Goal: Task Accomplishment & Management: Manage account settings

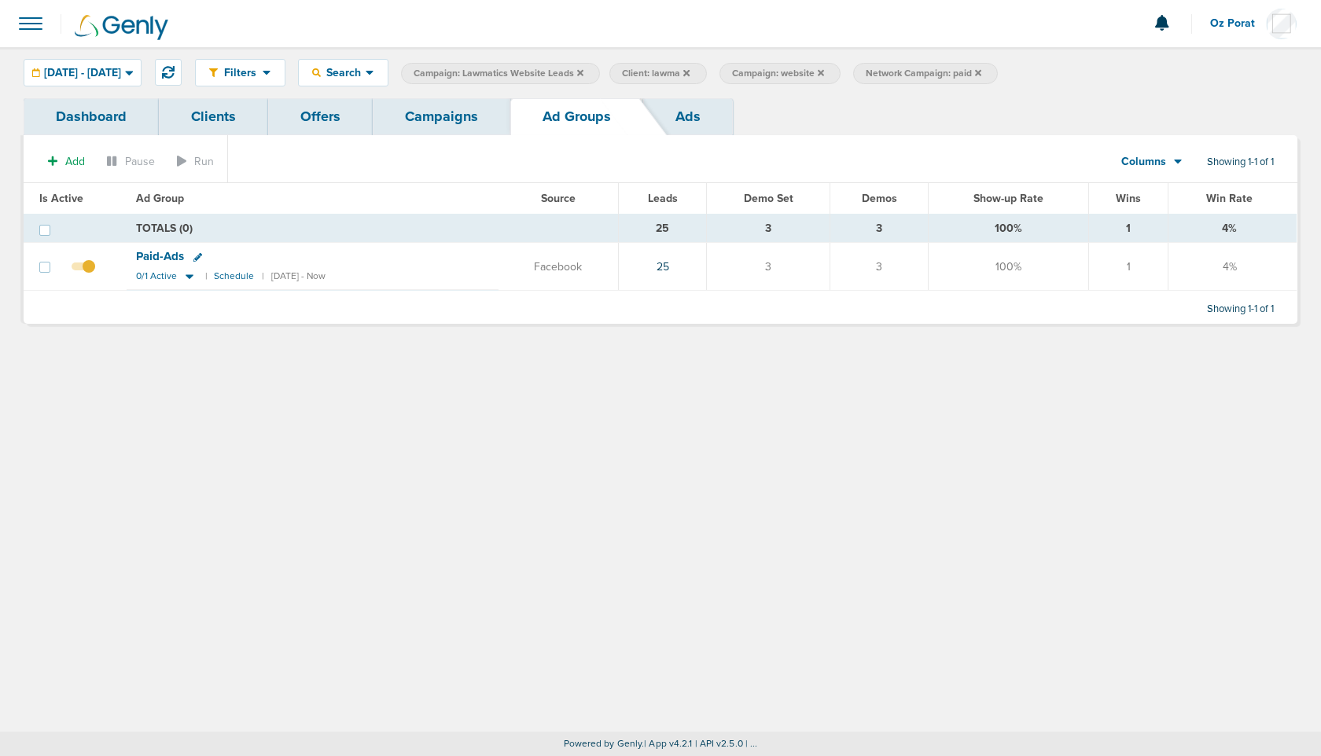
click at [981, 72] on icon at bounding box center [978, 72] width 6 height 9
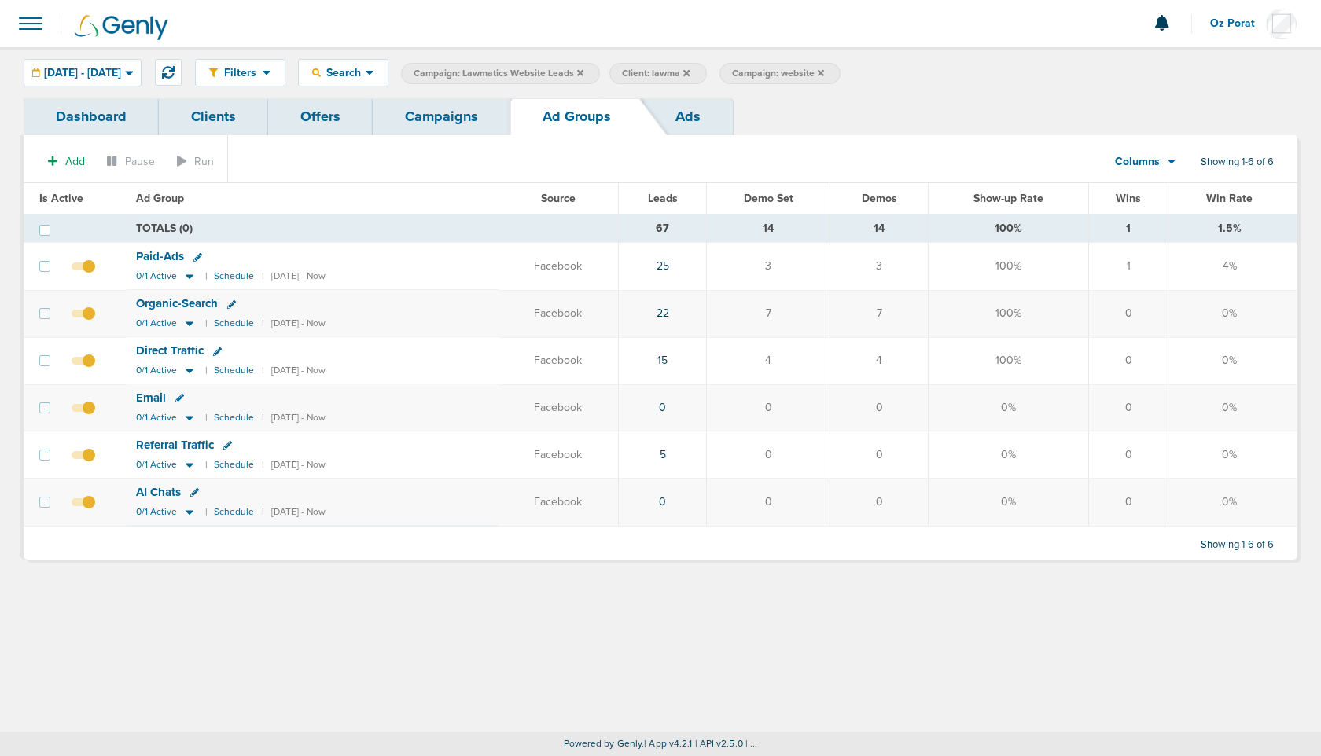
click at [824, 73] on icon at bounding box center [820, 72] width 6 height 9
click at [689, 72] on icon at bounding box center [686, 72] width 6 height 6
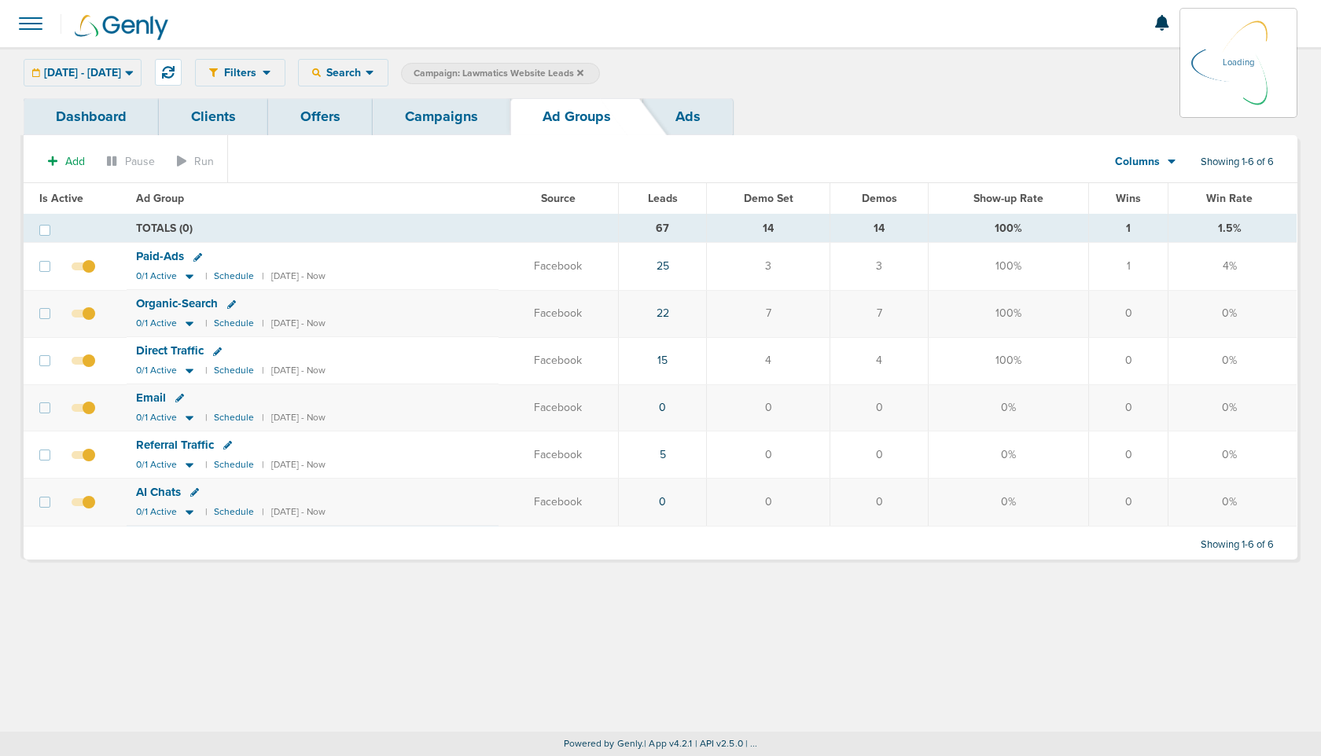
click at [583, 72] on icon at bounding box center [580, 72] width 6 height 6
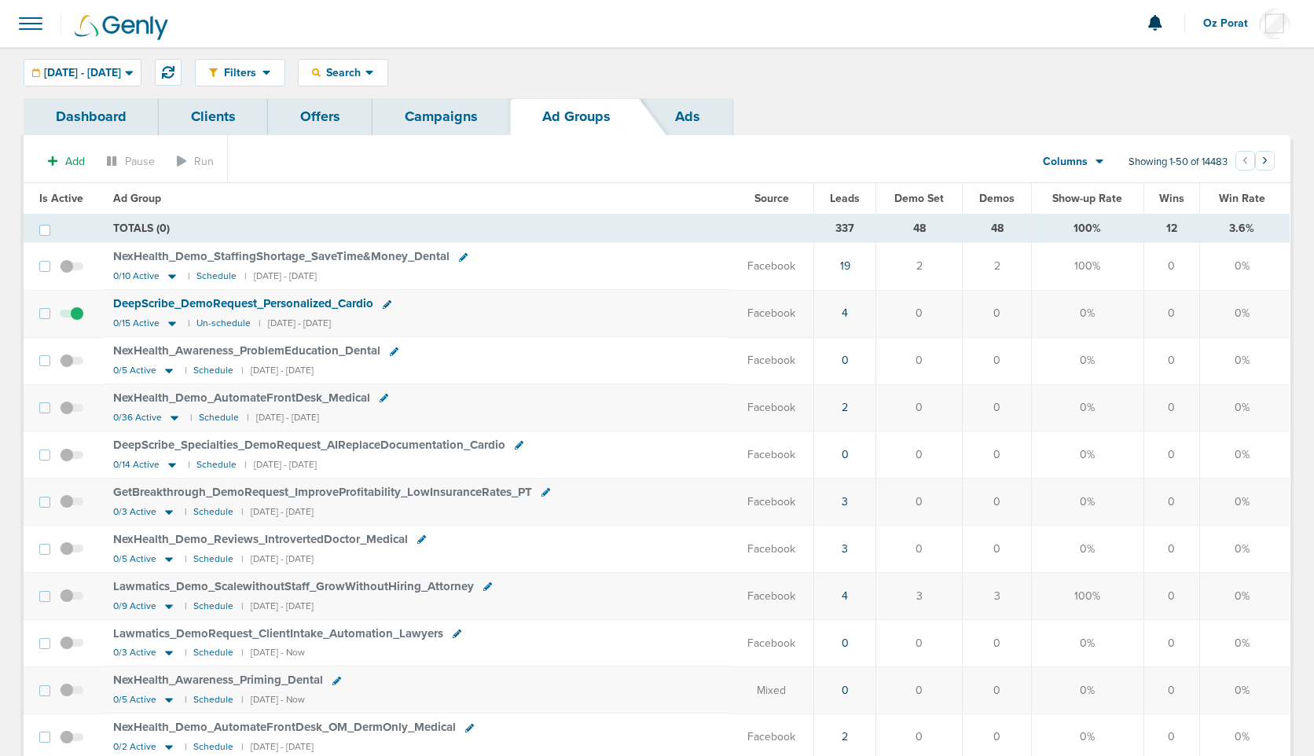
click at [1224, 26] on span "Oz Porat" at bounding box center [1231, 23] width 56 height 11
click at [1208, 69] on link "Sign Out" at bounding box center [1211, 68] width 157 height 20
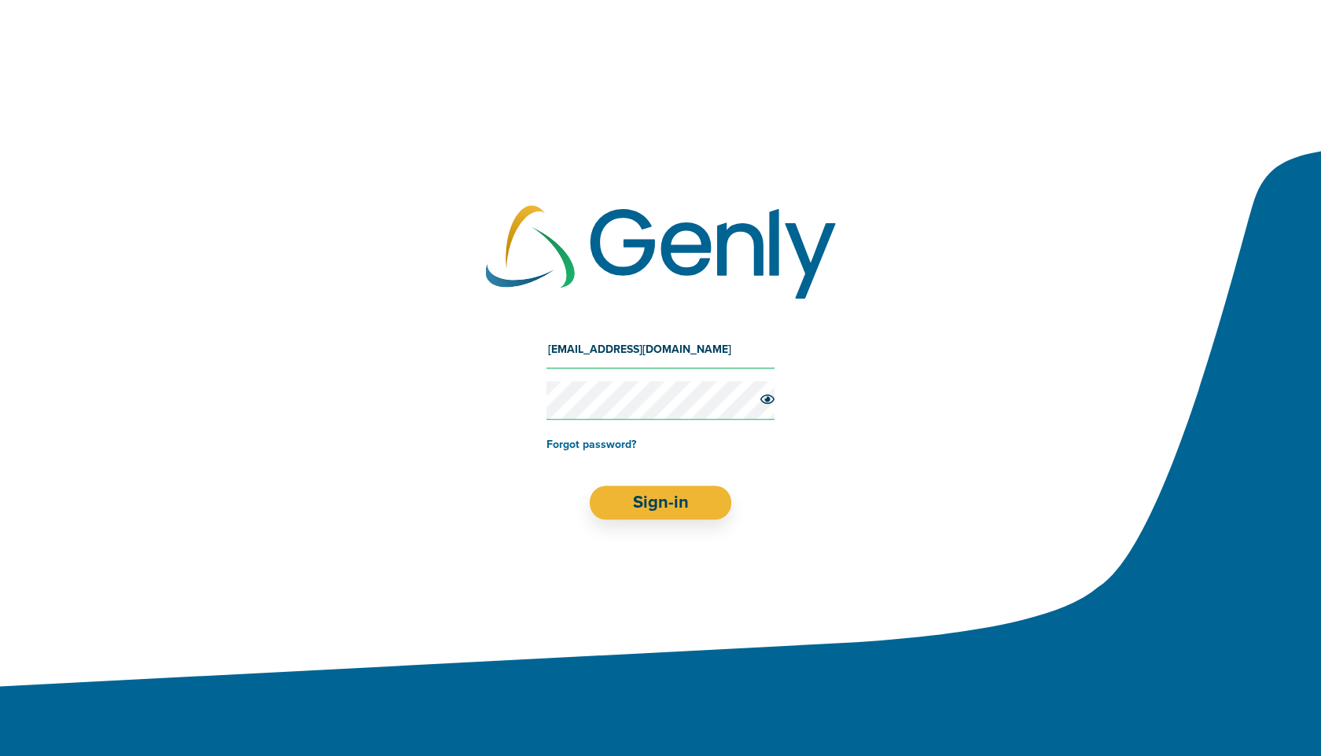
click at [635, 347] on input "[EMAIL_ADDRESS][DOMAIN_NAME]" at bounding box center [660, 350] width 228 height 38
type input "o"
click at [669, 351] on input "[EMAIL_ADDRESS][DOMAIN_NAME]" at bounding box center [660, 350] width 228 height 38
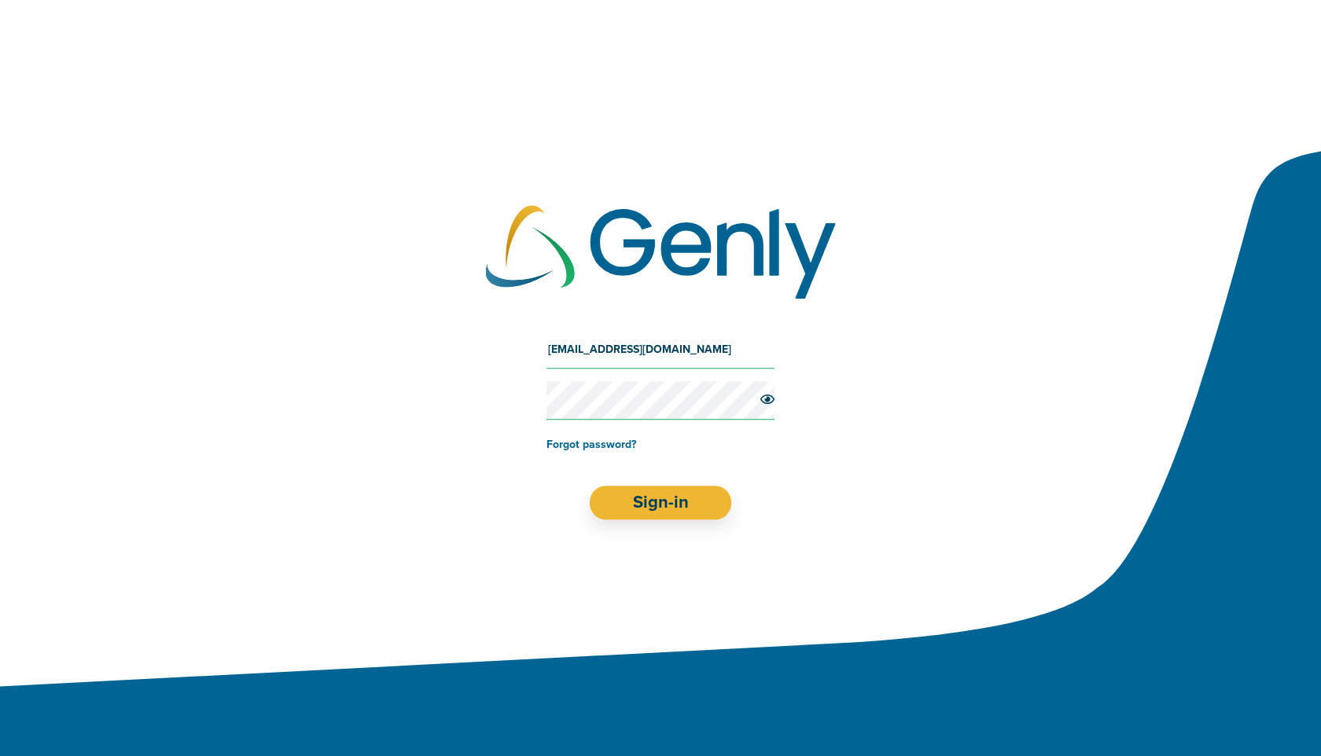
click at [669, 351] on input "[EMAIL_ADDRESS][DOMAIN_NAME]" at bounding box center [660, 350] width 228 height 38
click at [773, 398] on icon at bounding box center [767, 399] width 14 height 13
click at [658, 351] on input "[EMAIL_ADDRESS][DOMAIN_NAME]" at bounding box center [660, 350] width 228 height 38
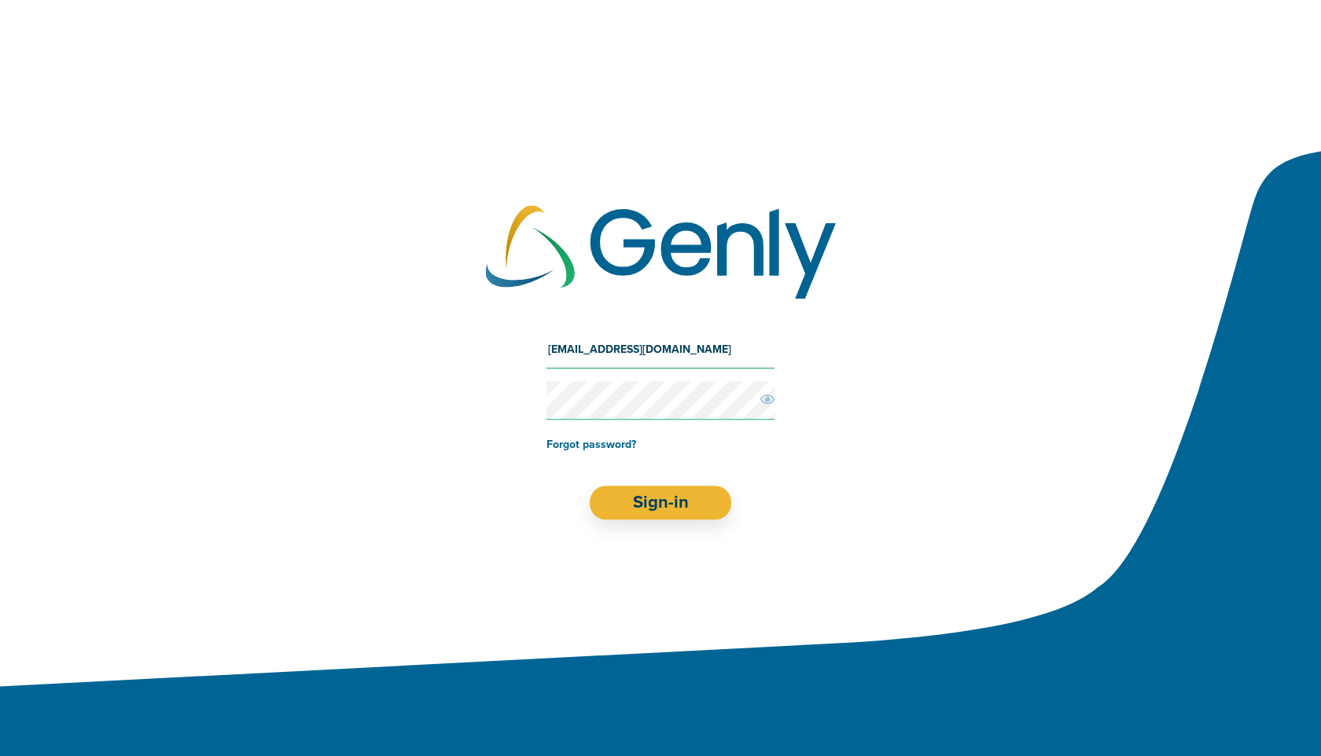
click at [658, 351] on input "[EMAIL_ADDRESS][DOMAIN_NAME]" at bounding box center [660, 350] width 228 height 38
type input "[EMAIL_ADDRESS][DOMAIN_NAME]"
click at [656, 505] on button "Sign-in" at bounding box center [661, 503] width 142 height 34
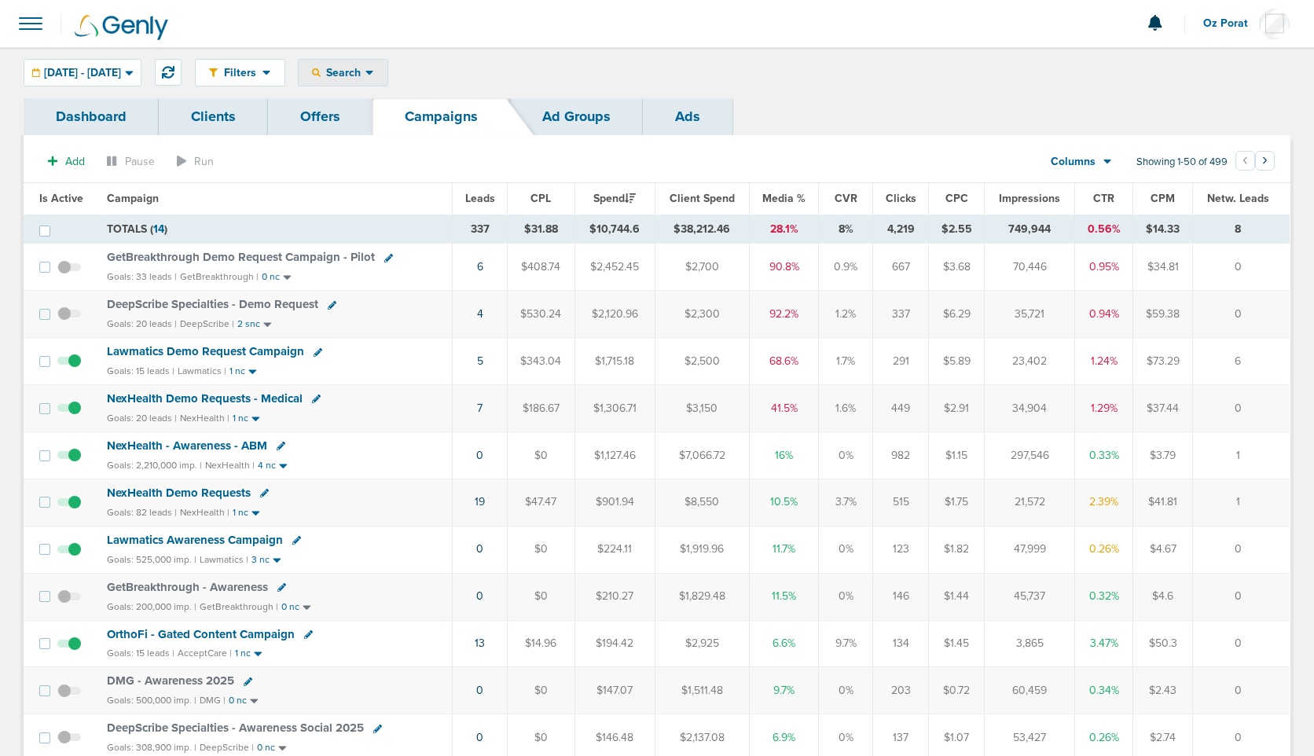
click at [366, 76] on span "Search" at bounding box center [343, 72] width 45 height 13
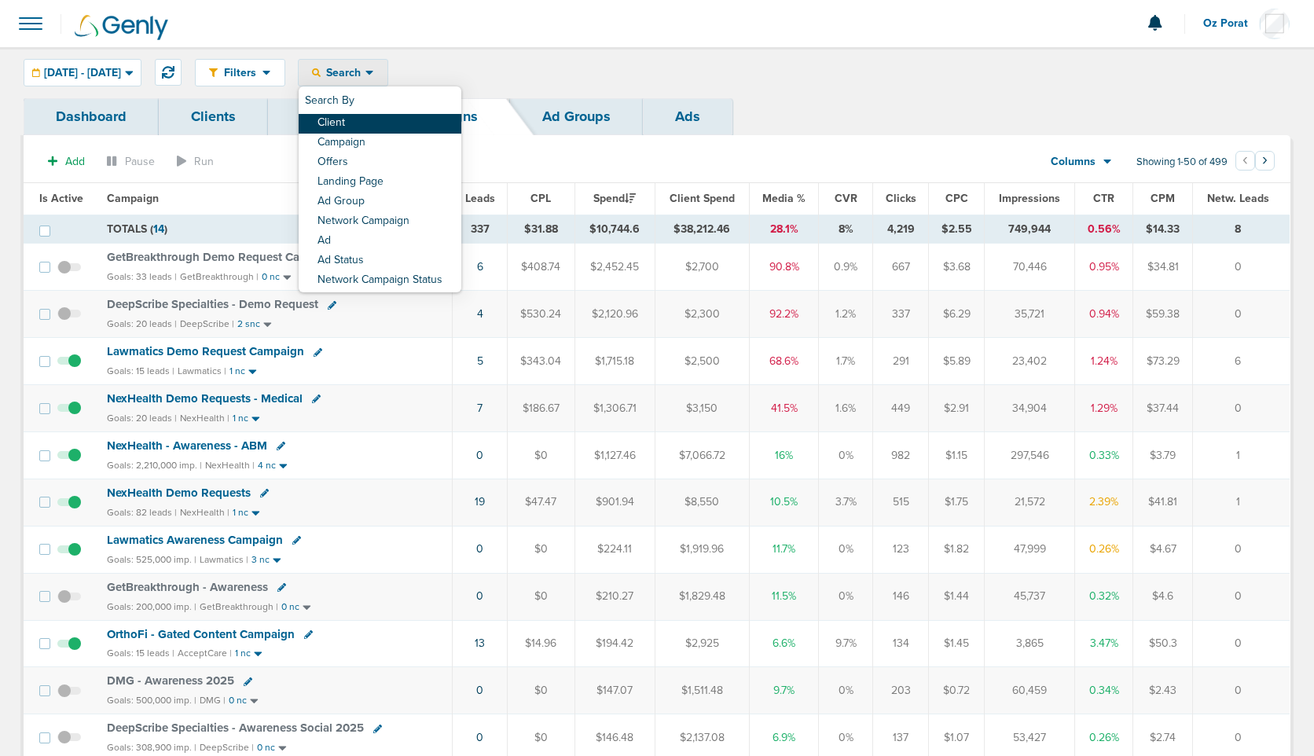
click at [401, 117] on link "Client" at bounding box center [380, 124] width 163 height 20
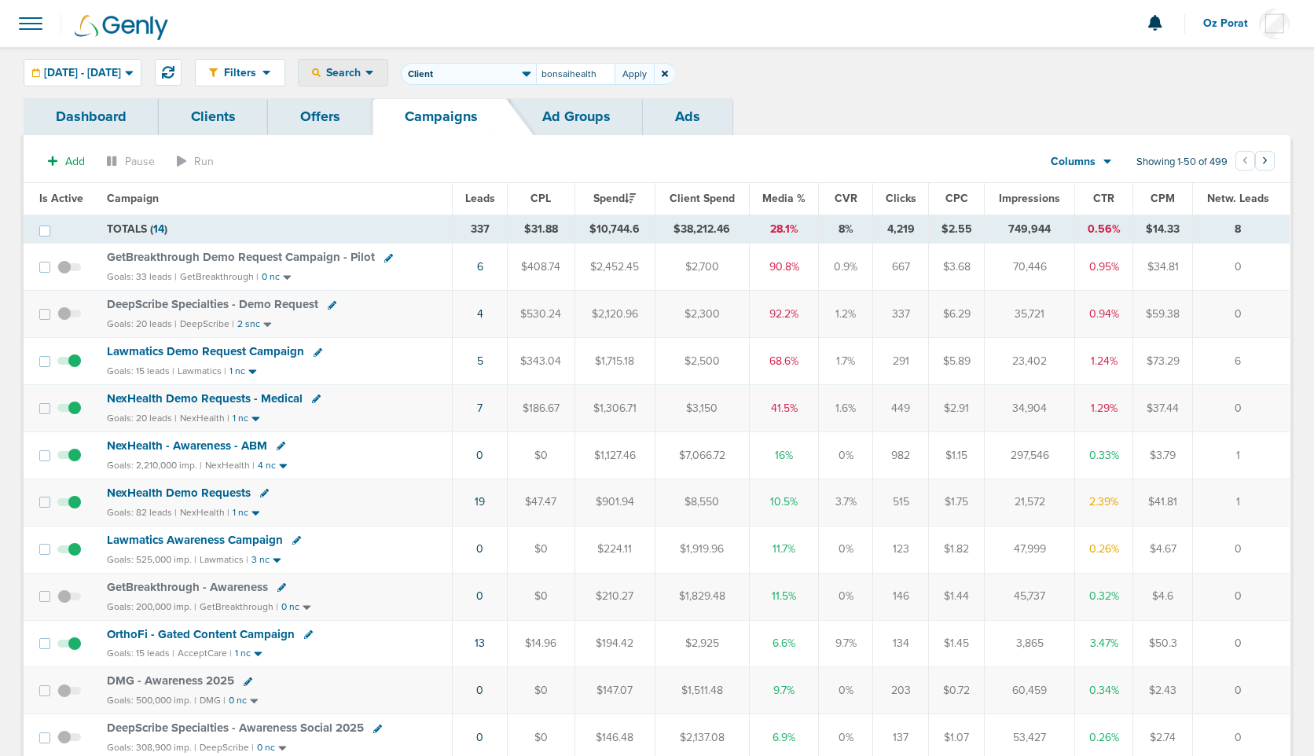
type input "bonsaihealth"
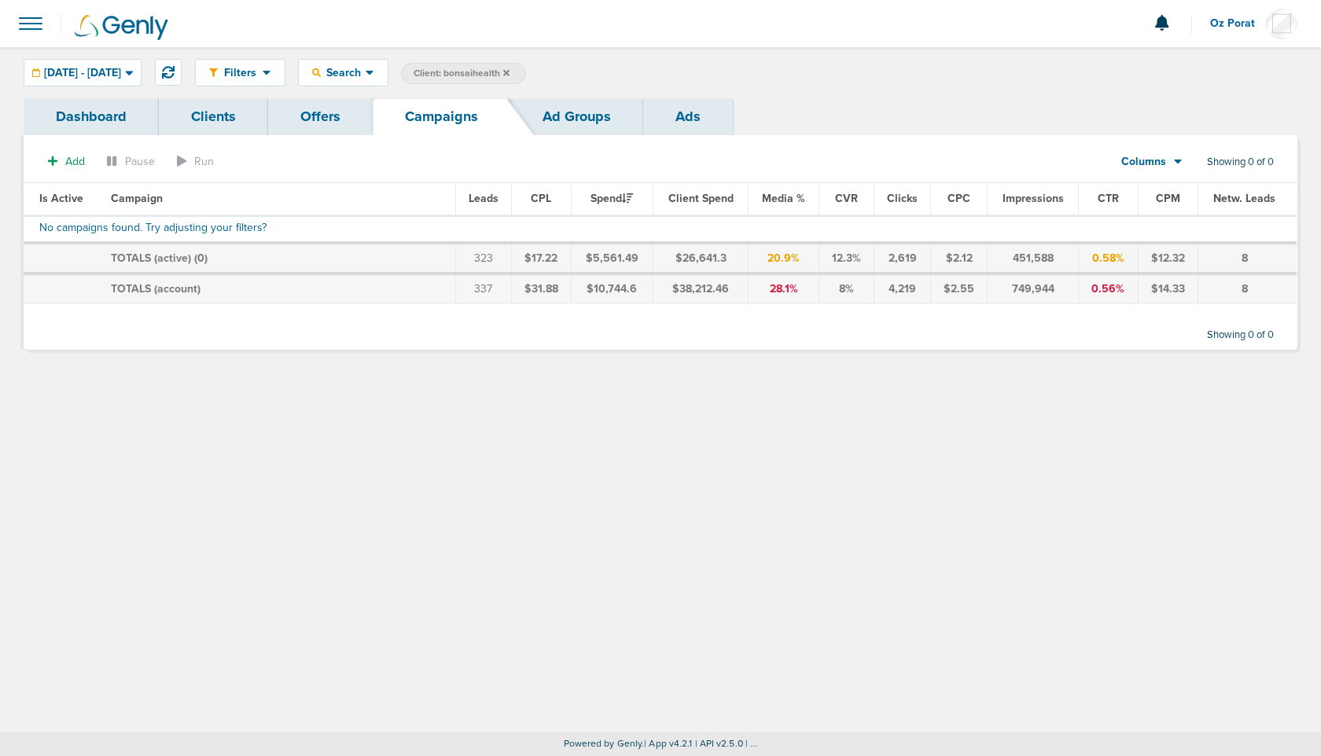
click at [509, 70] on span "Client: bonsaihealth" at bounding box center [461, 73] width 96 height 13
click at [602, 73] on input "bonsaihealth" at bounding box center [575, 74] width 79 height 22
type input "bonsaihealth"
click at [509, 72] on span "Client: bonsaihealth" at bounding box center [461, 73] width 96 height 13
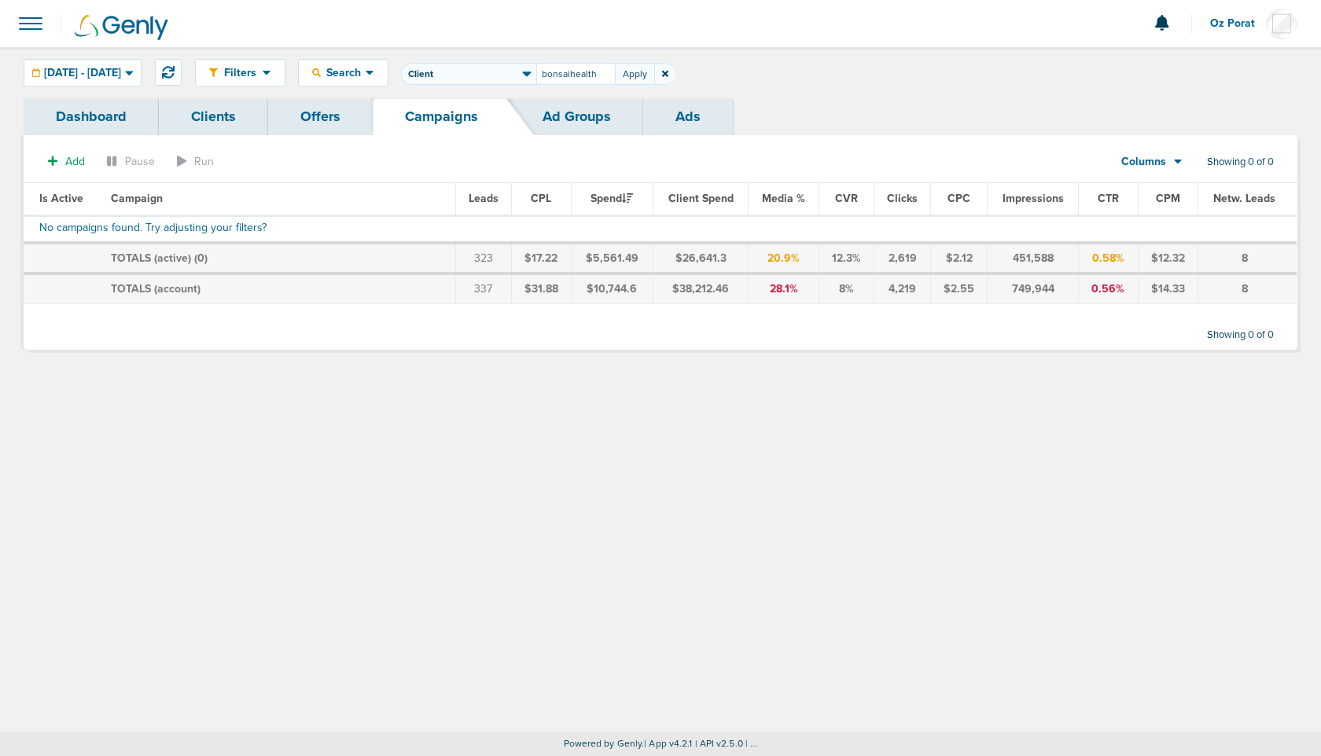
click at [615, 79] on input "bonsaihealth" at bounding box center [575, 74] width 79 height 22
type input "bonsai"
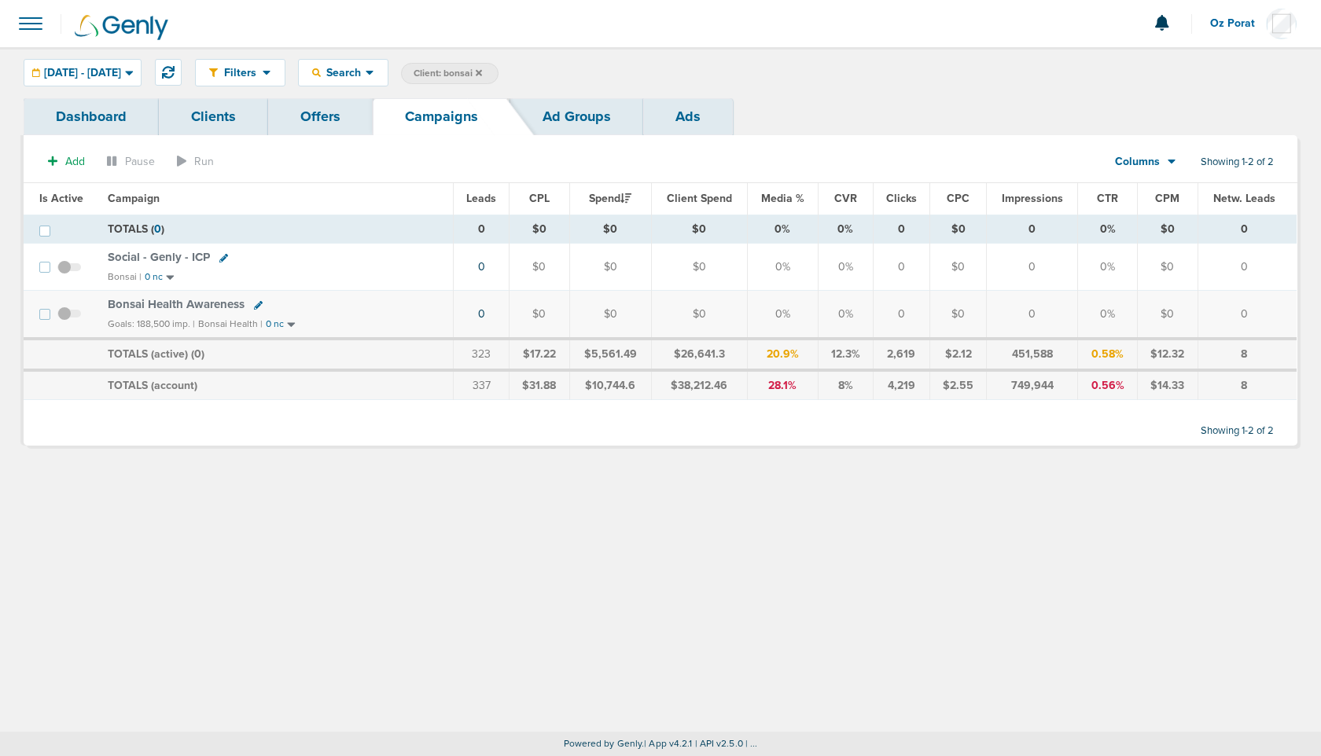
click at [205, 119] on link "Clients" at bounding box center [213, 116] width 109 height 37
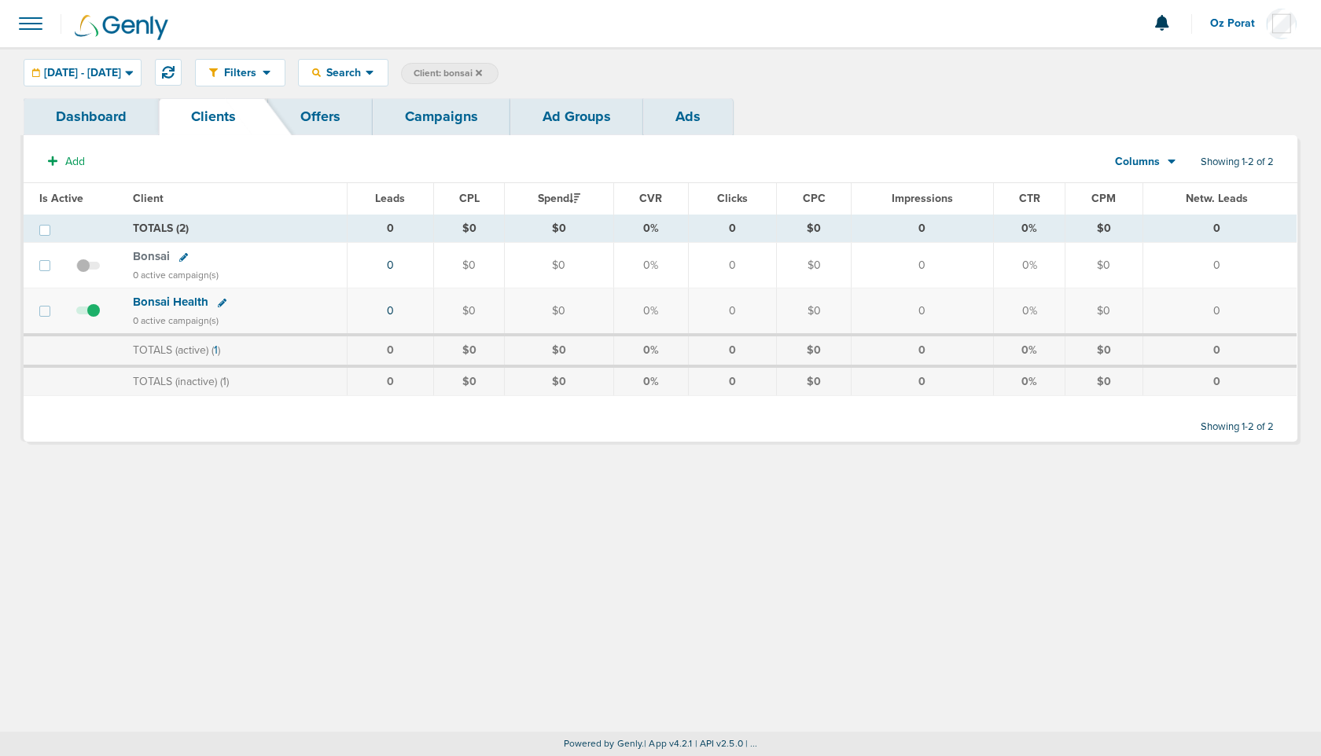
click at [219, 300] on icon at bounding box center [222, 303] width 9 height 9
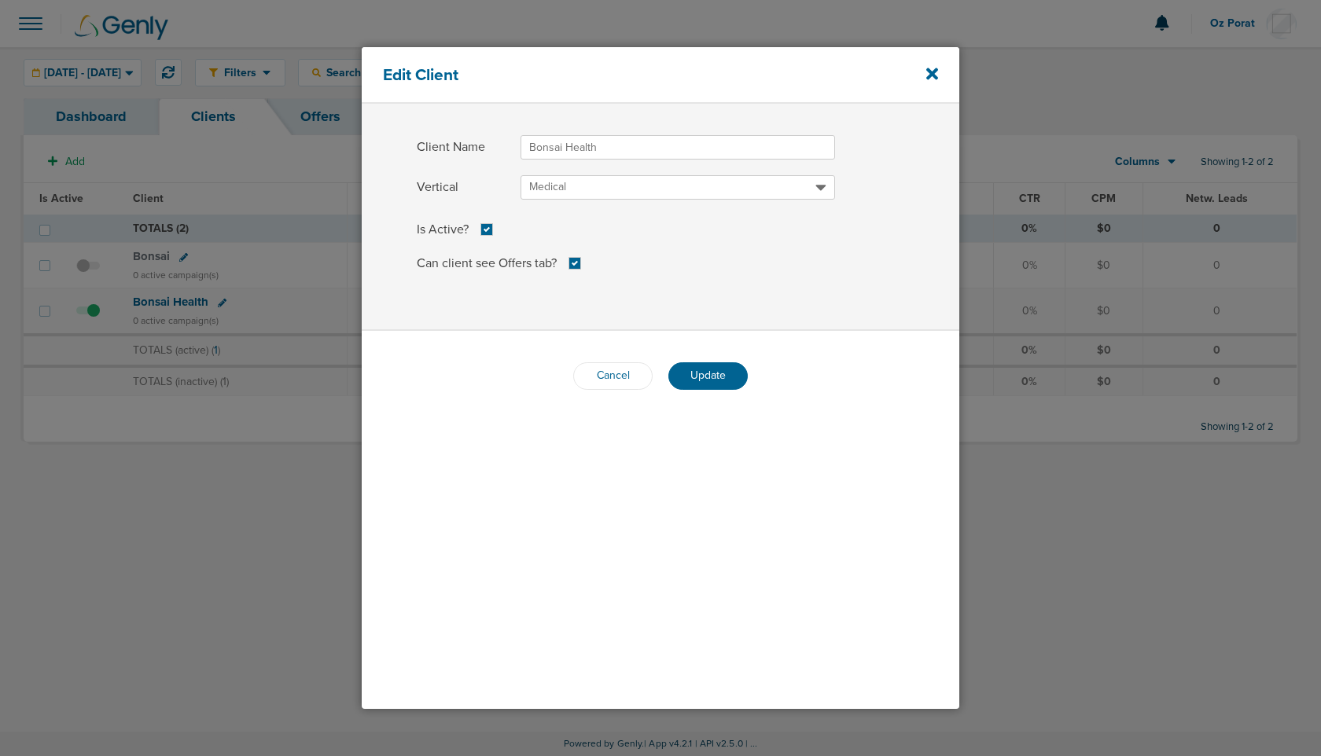
click at [568, 150] on input "Bonsai Health" at bounding box center [677, 147] width 314 height 24
type input "BonsaiHealth"
click at [707, 374] on span "Update" at bounding box center [707, 375] width 35 height 13
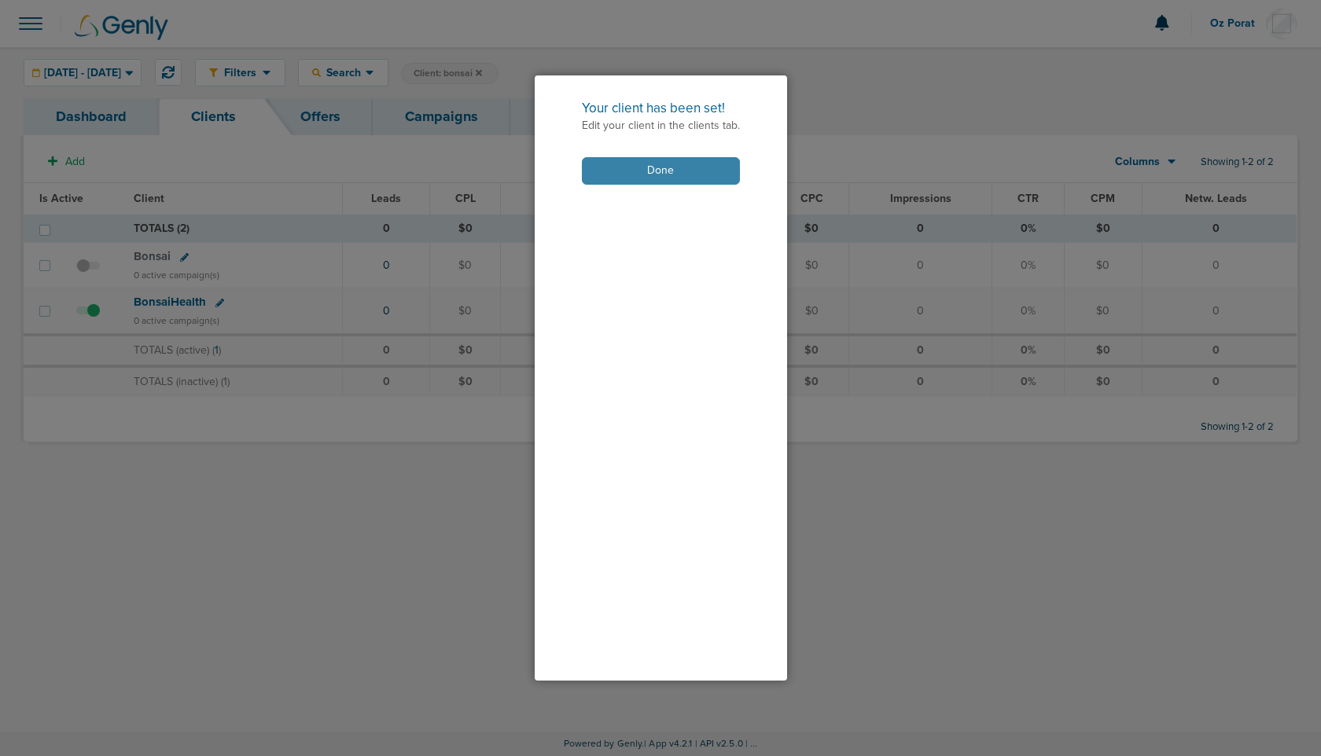
click at [685, 174] on button "Done" at bounding box center [661, 171] width 158 height 28
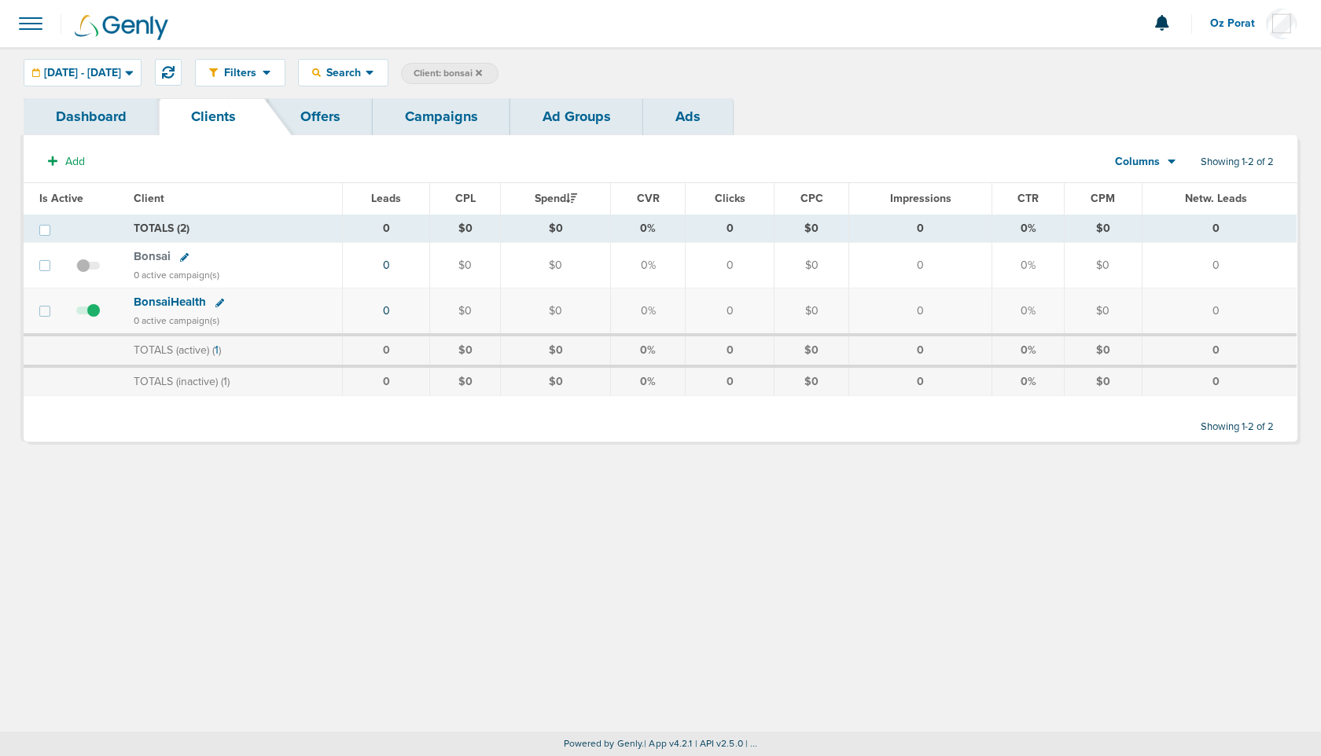
click at [178, 302] on span "BonsaiHealth" at bounding box center [170, 302] width 72 height 14
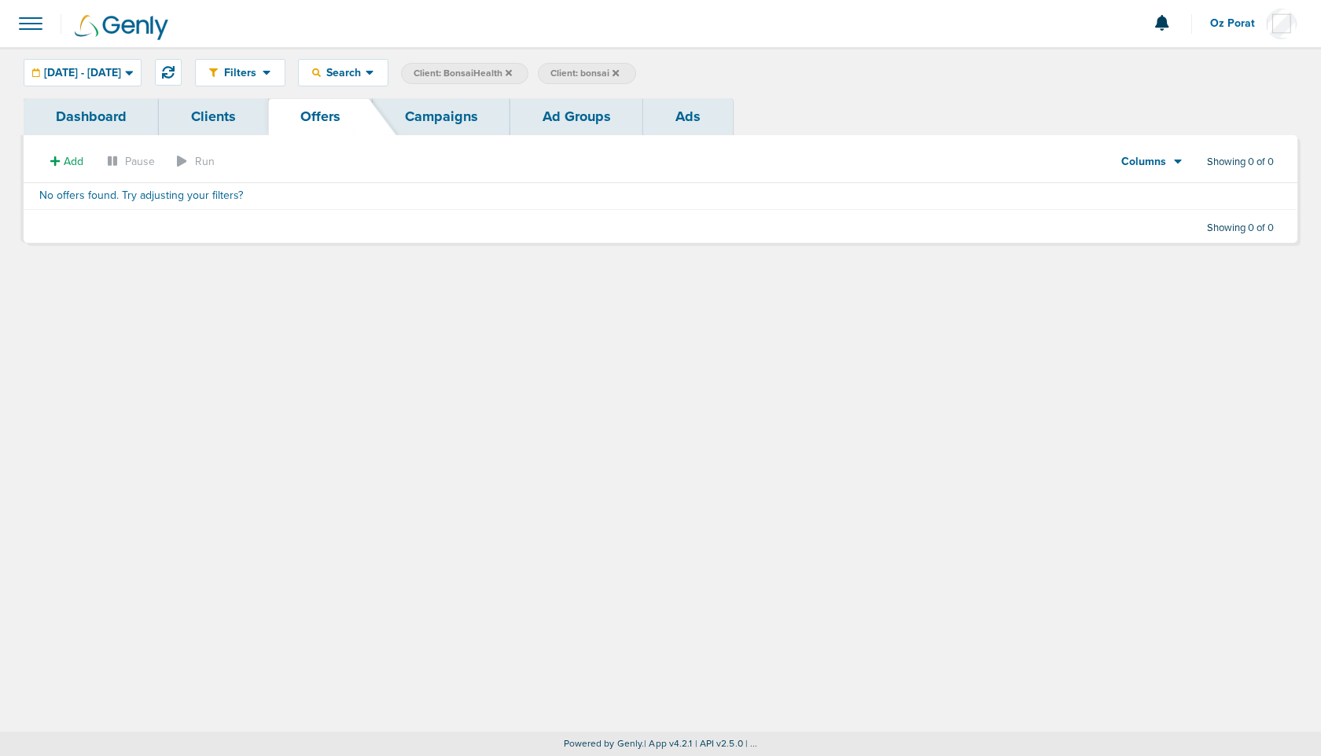
click at [440, 116] on link "Campaigns" at bounding box center [442, 116] width 138 height 37
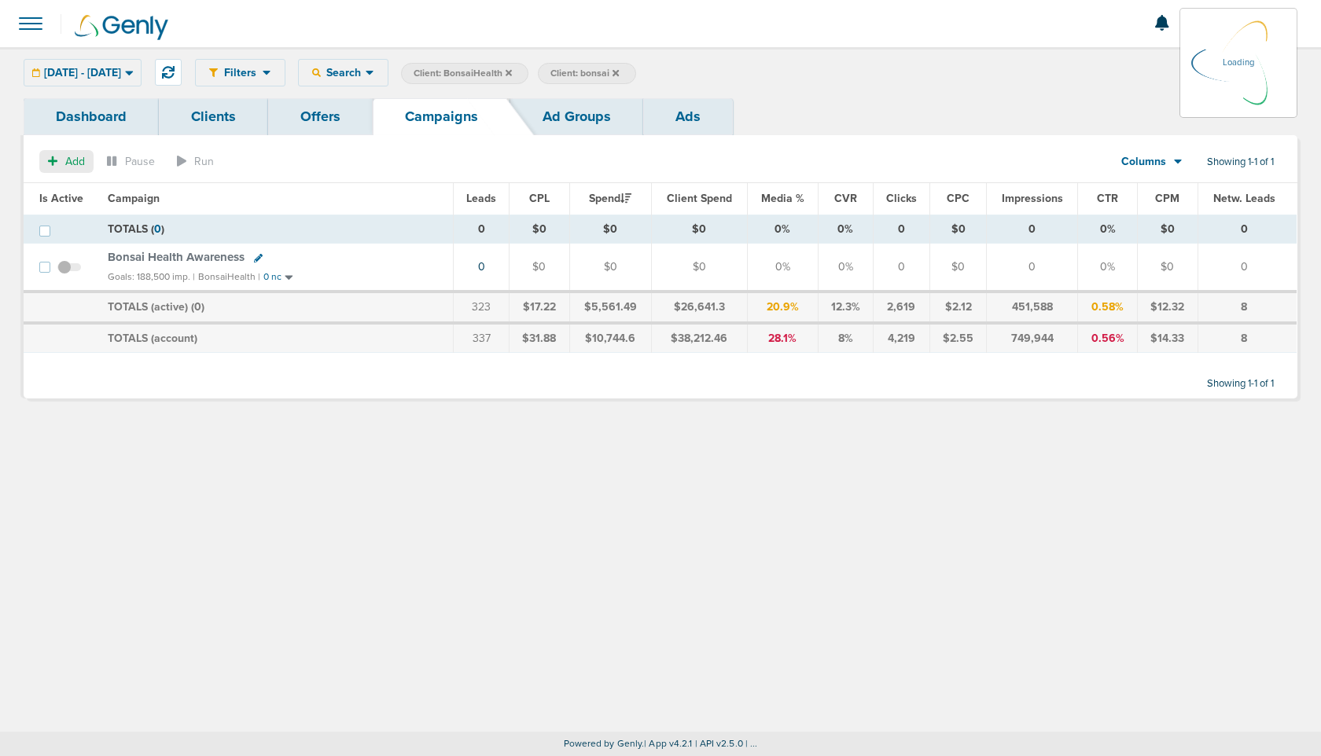
click at [65, 163] on span "Add" at bounding box center [75, 161] width 20 height 13
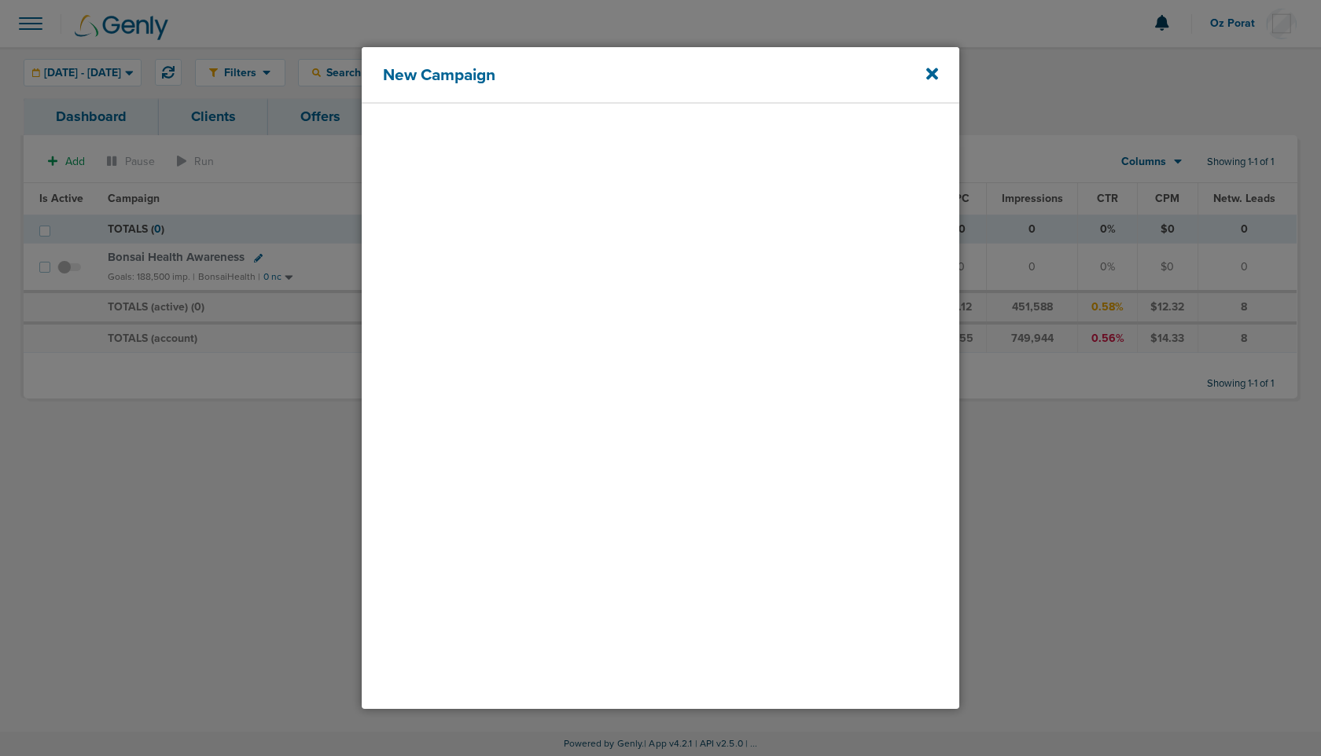
select select
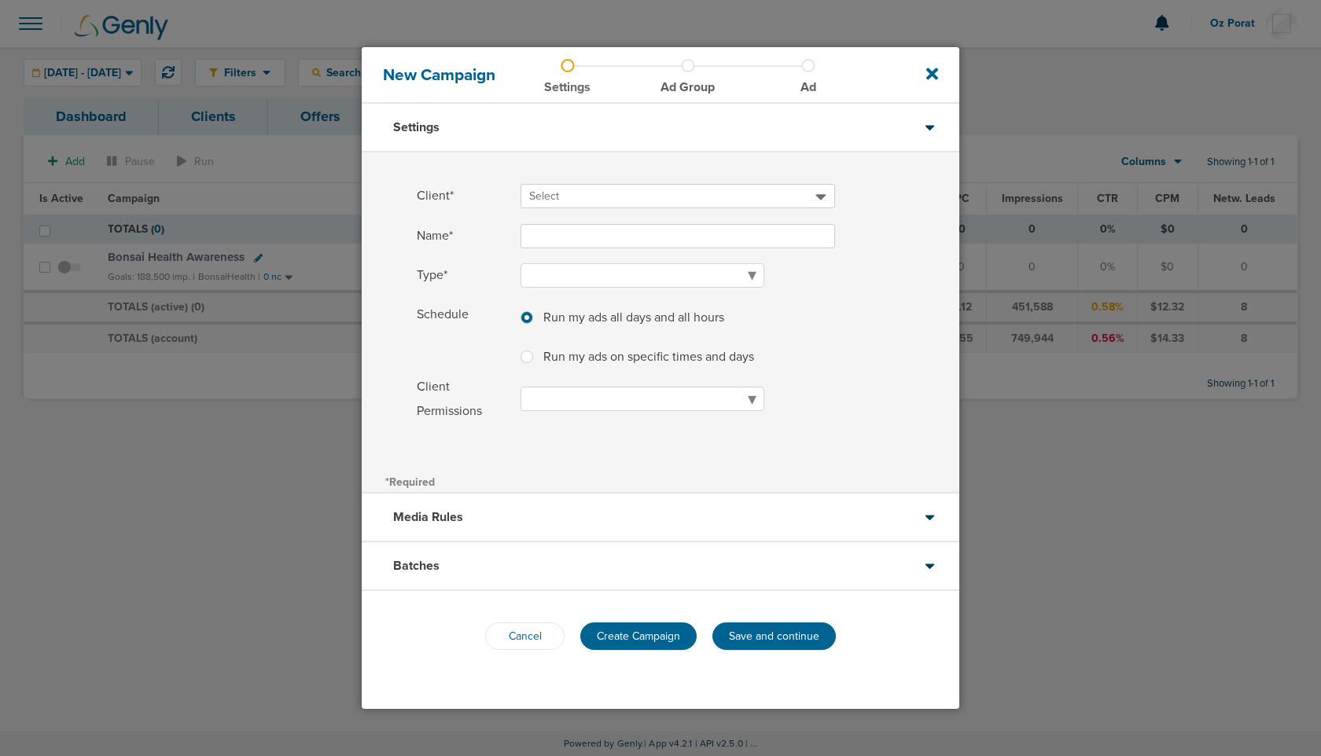
click at [619, 203] on span "Select" at bounding box center [672, 197] width 286 height 16
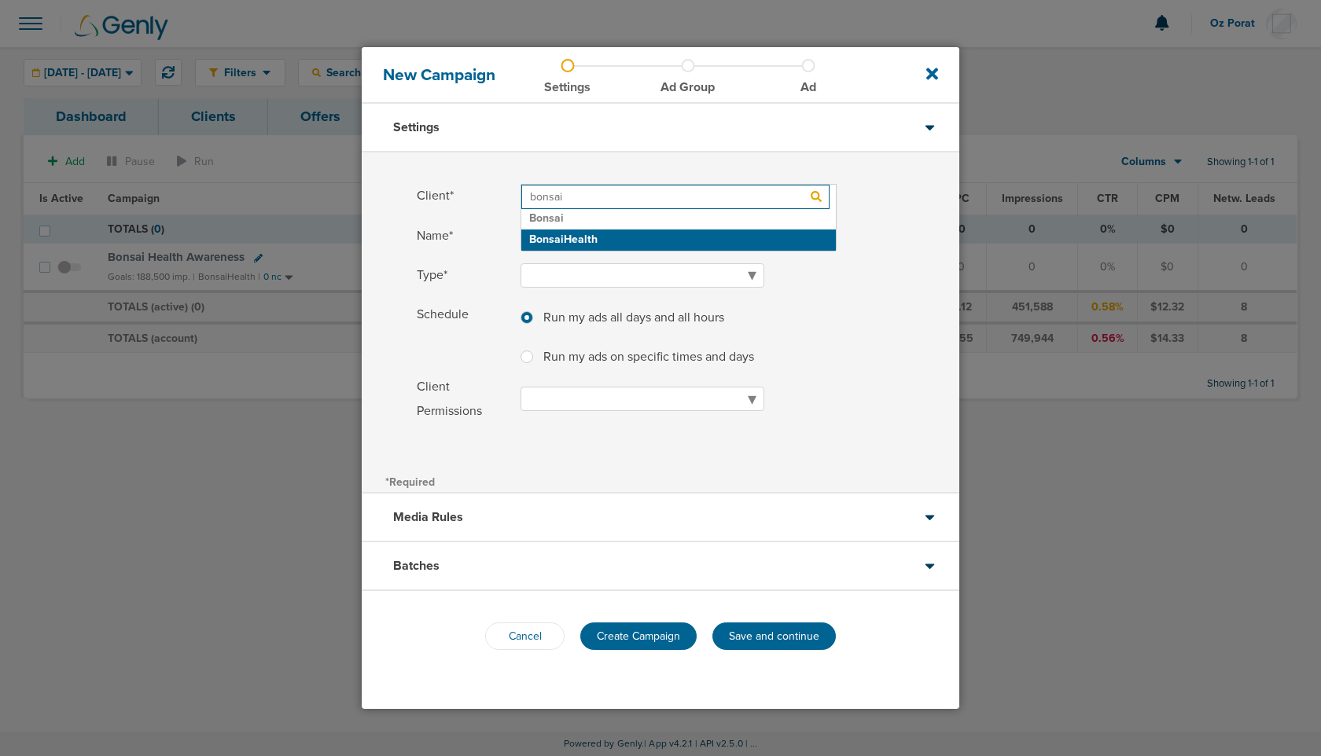
type input "bonsai"
click at [617, 237] on h2 "BonsaiHealth" at bounding box center [678, 240] width 314 height 21
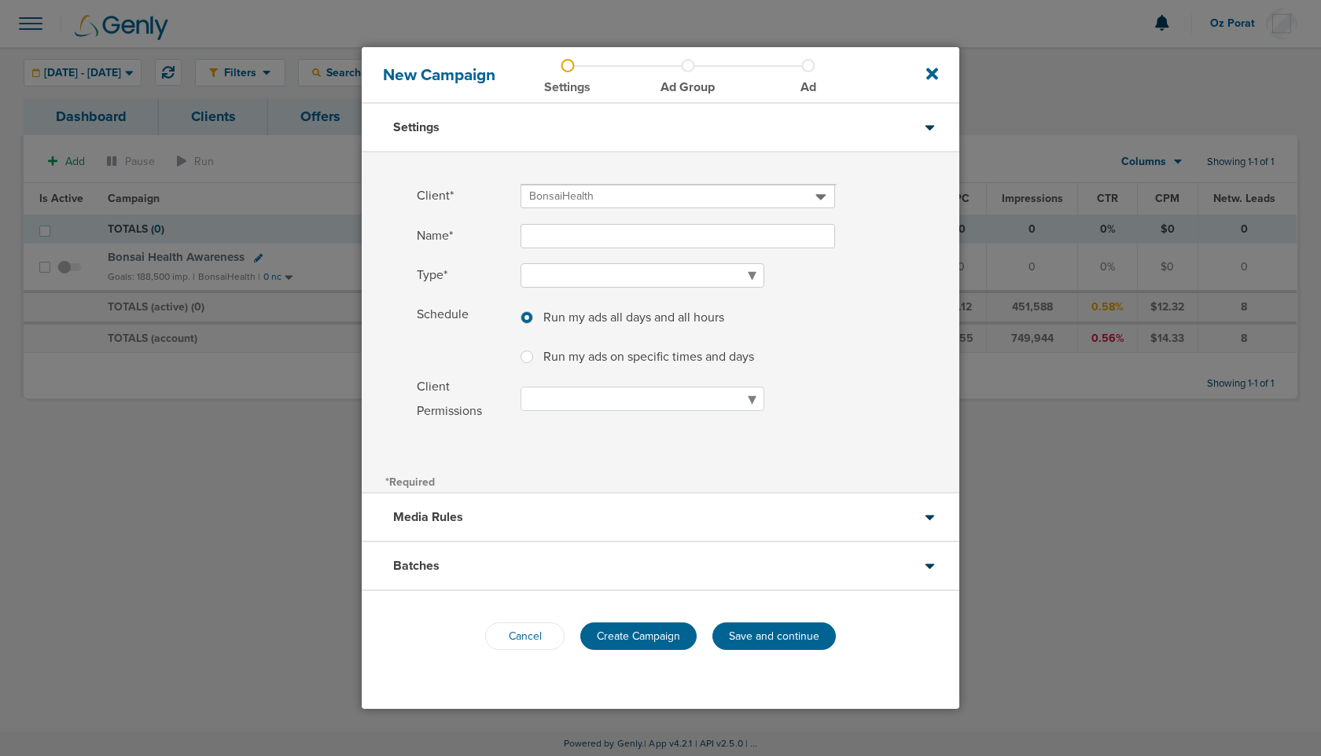
click at [608, 278] on select "Awareness Traffic Leads Conversions Lead Magnet" at bounding box center [642, 275] width 244 height 24
click at [612, 228] on input "Name*" at bounding box center [677, 236] width 314 height 24
type input "W"
type input "Bonsai Website Leads"
click at [608, 274] on select "Awareness Traffic Leads Conversions Lead Magnet" at bounding box center [642, 275] width 244 height 24
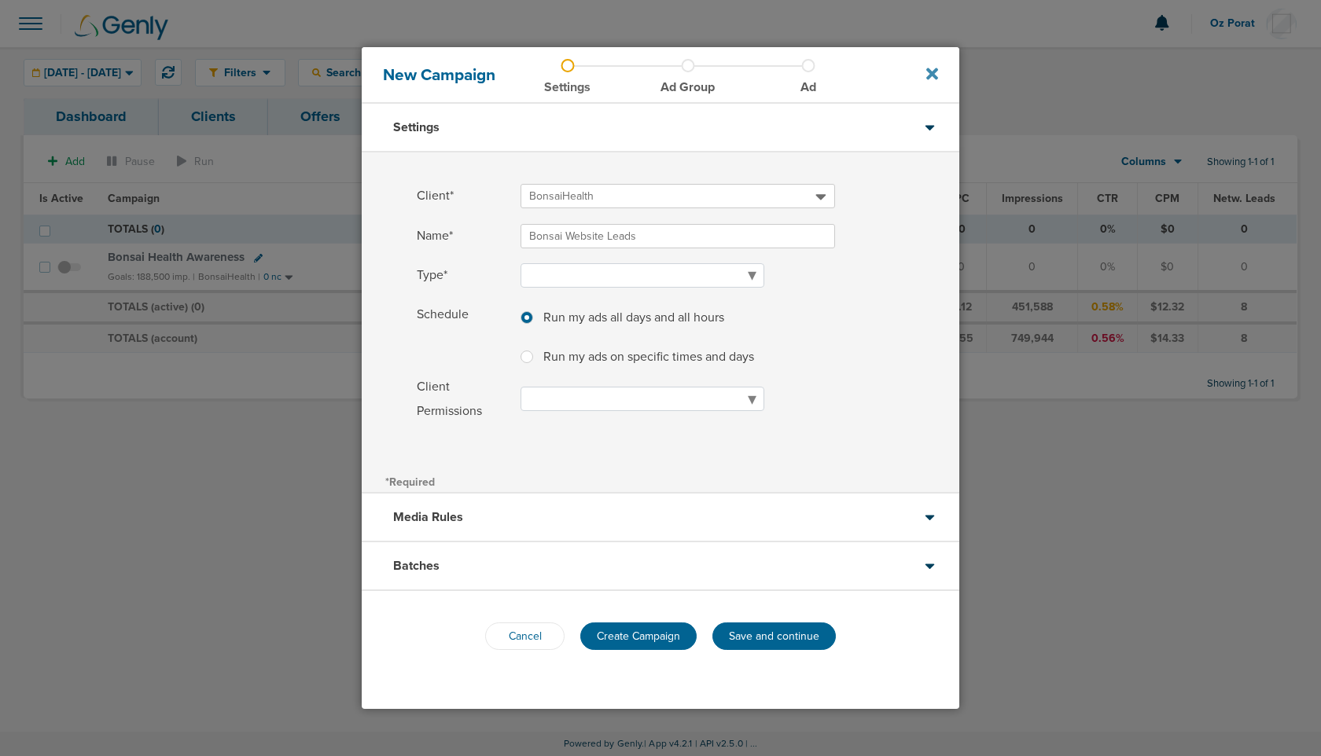
click at [931, 72] on icon at bounding box center [932, 74] width 12 height 12
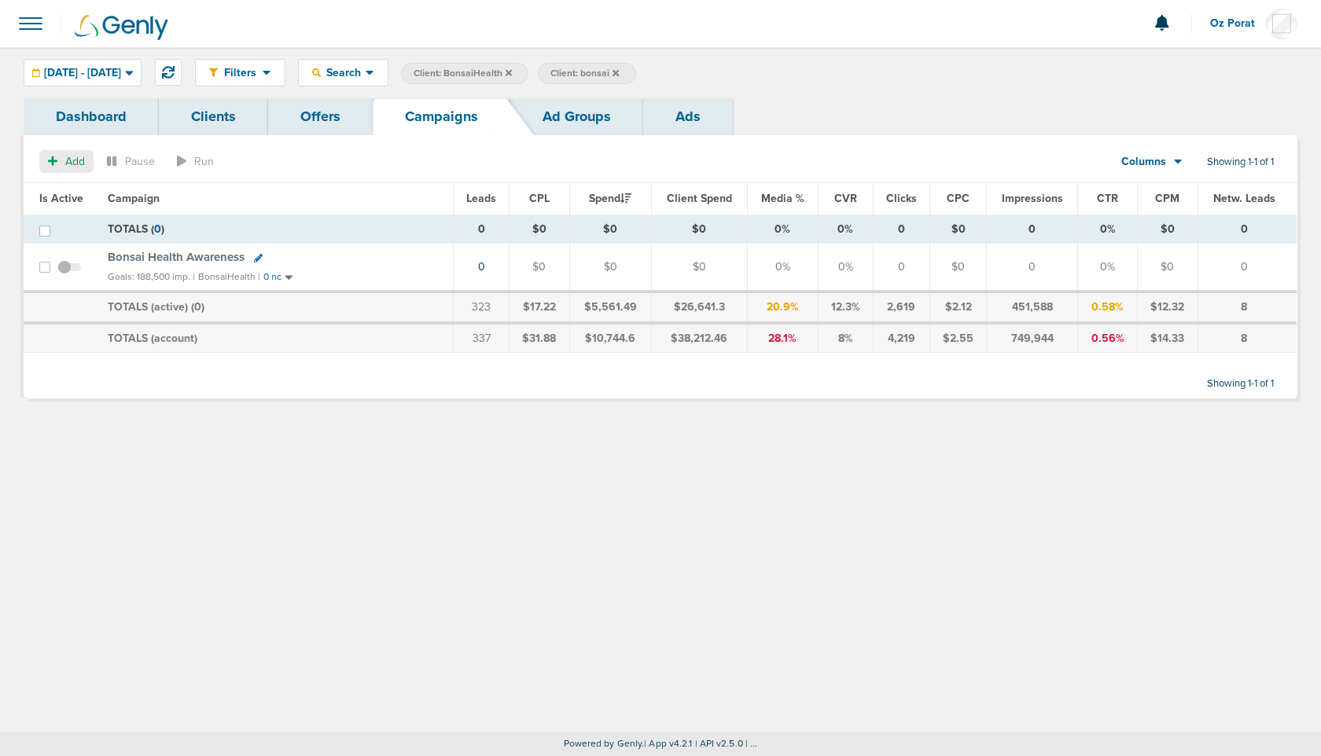
click at [78, 163] on span "Add" at bounding box center [75, 161] width 20 height 13
select select
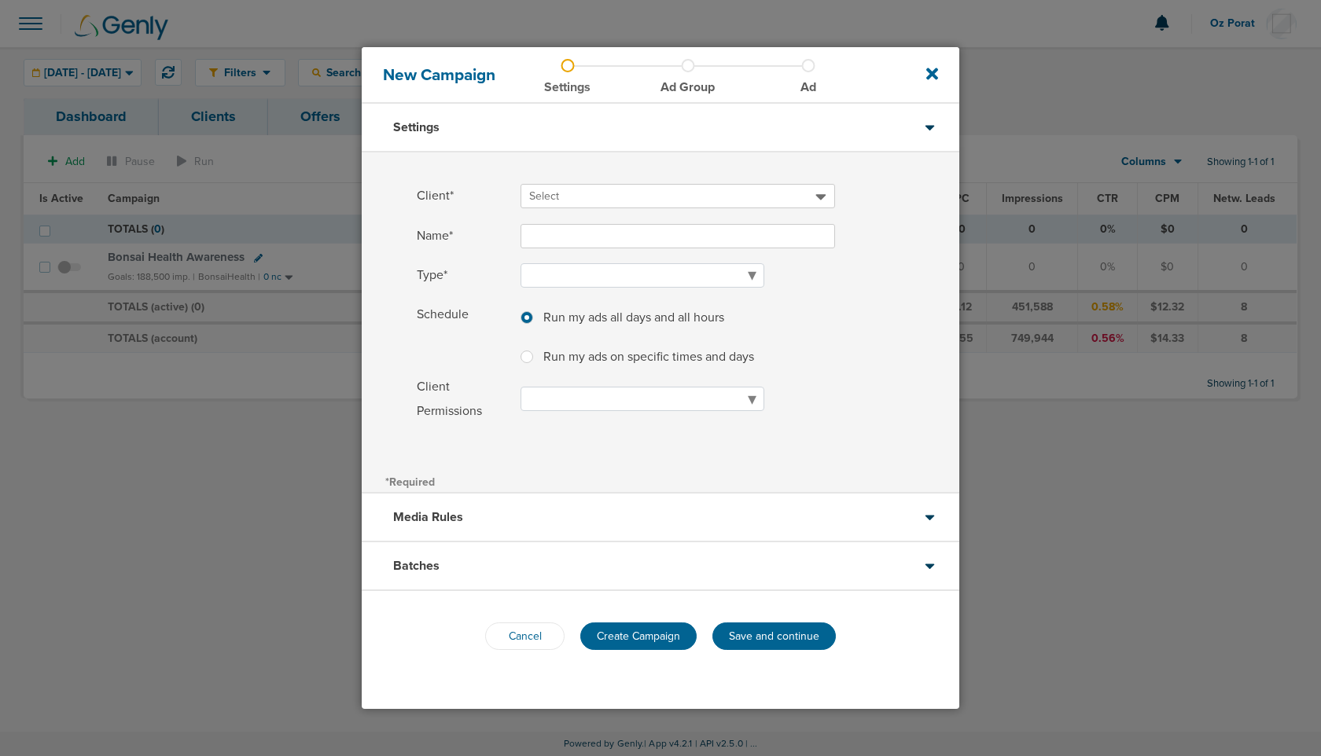
click at [600, 204] on div "Select" at bounding box center [677, 196] width 314 height 24
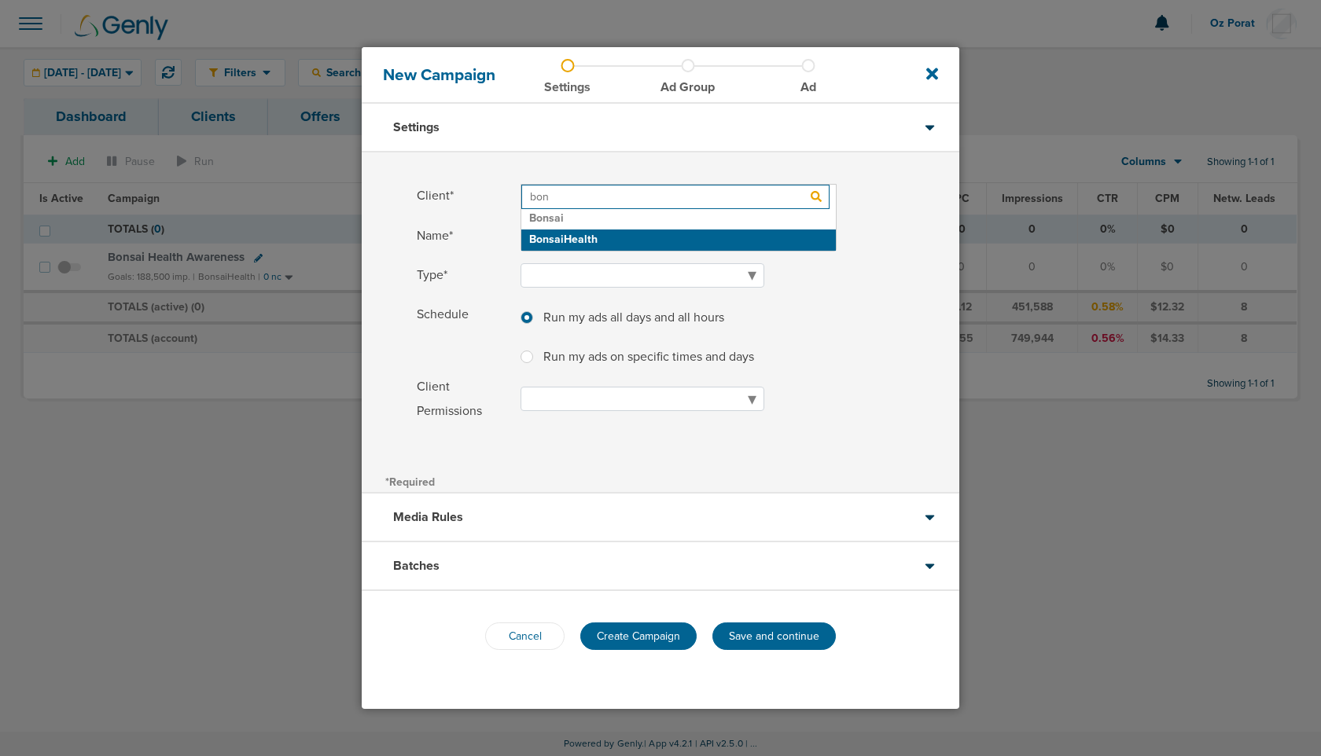
type input "bon"
click at [599, 244] on h2 "BonsaiHealth" at bounding box center [678, 240] width 314 height 21
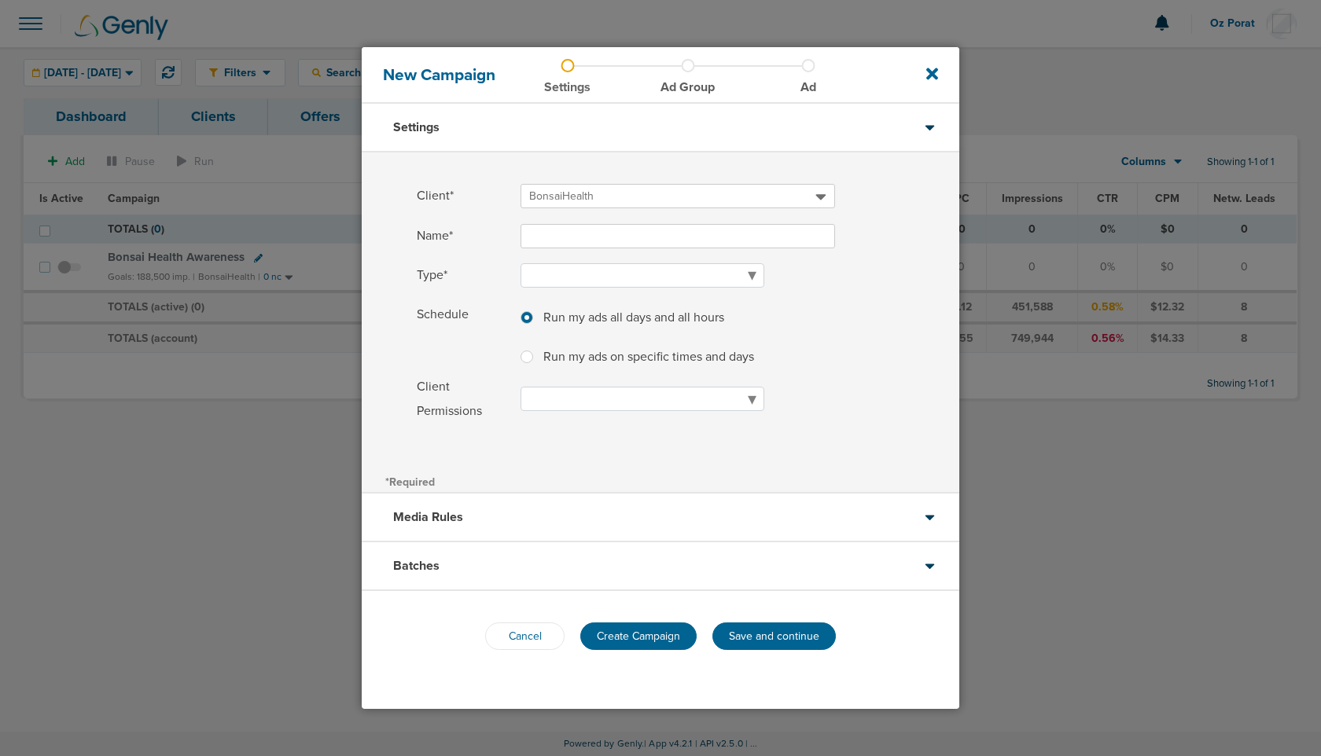
click at [599, 244] on input "Name*" at bounding box center [677, 236] width 314 height 24
type input "BonsaiHealth Website Leads"
click at [571, 275] on select "Awareness Traffic Leads Conversions Lead Magnet" at bounding box center [642, 275] width 244 height 24
select select "Awareness"
click at [593, 395] on select "Read Only Read Write" at bounding box center [642, 399] width 244 height 24
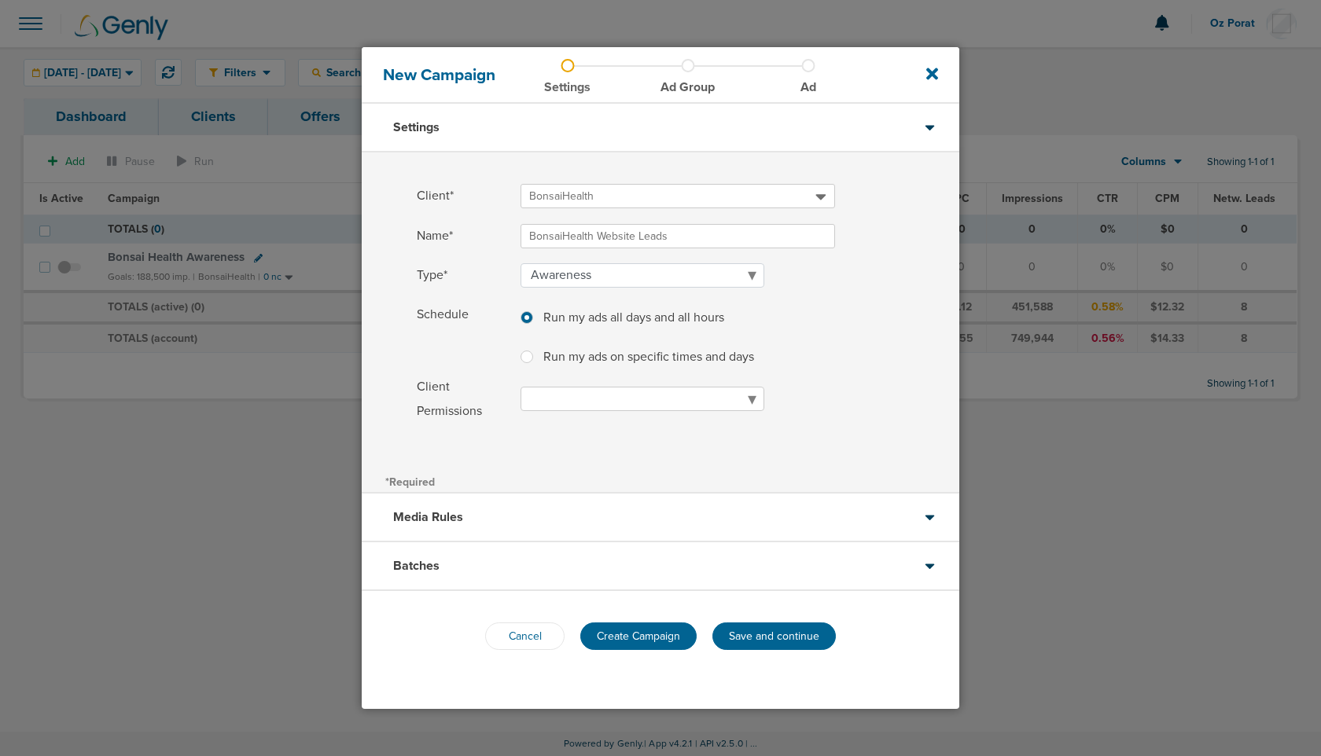
select select "readOnly"
click at [585, 518] on div "Media Rules" at bounding box center [660, 518] width 597 height 49
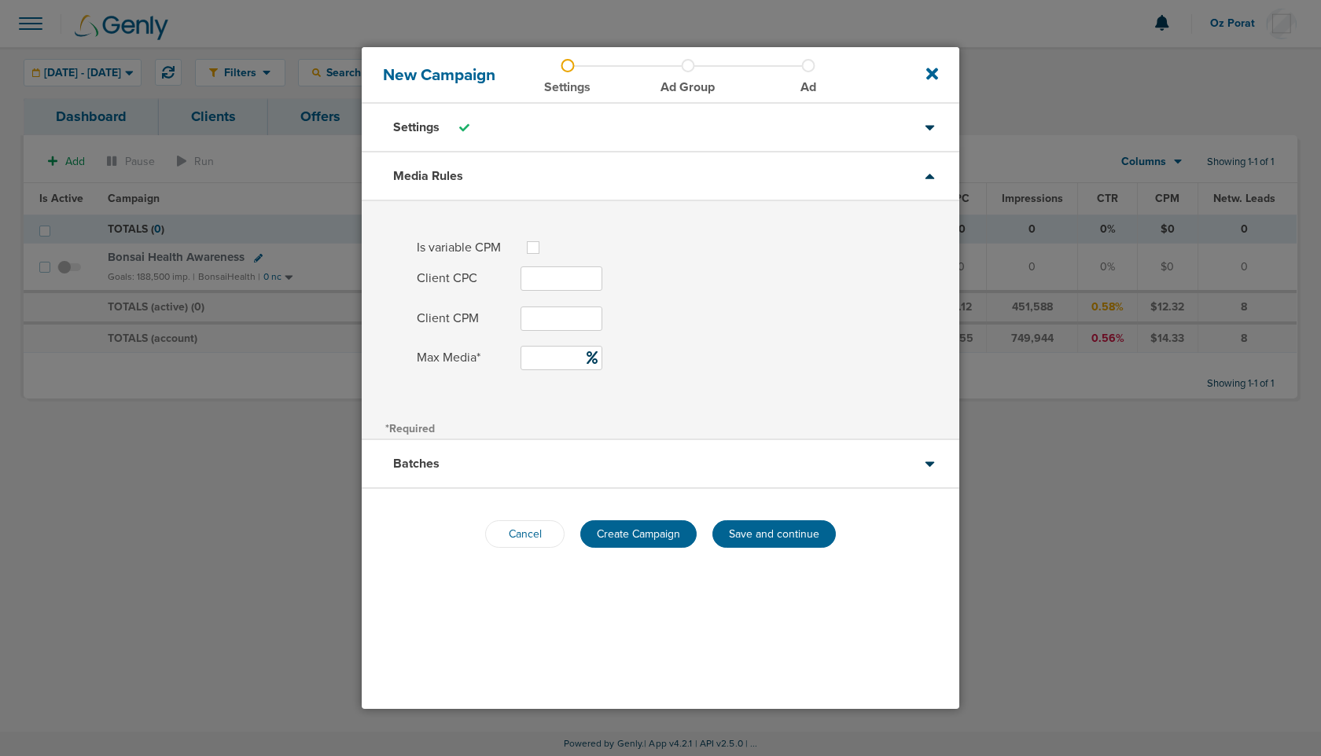
click at [535, 254] on div at bounding box center [536, 247] width 19 height 19
click at [543, 321] on input "Client CPM" at bounding box center [561, 319] width 82 height 24
click at [543, 358] on input "Max Media*" at bounding box center [561, 358] width 82 height 24
type input "200"
click at [629, 402] on div "Is variable CPM Client CPC Max CPM Client CPM Max Media* 200" at bounding box center [660, 308] width 597 height 215
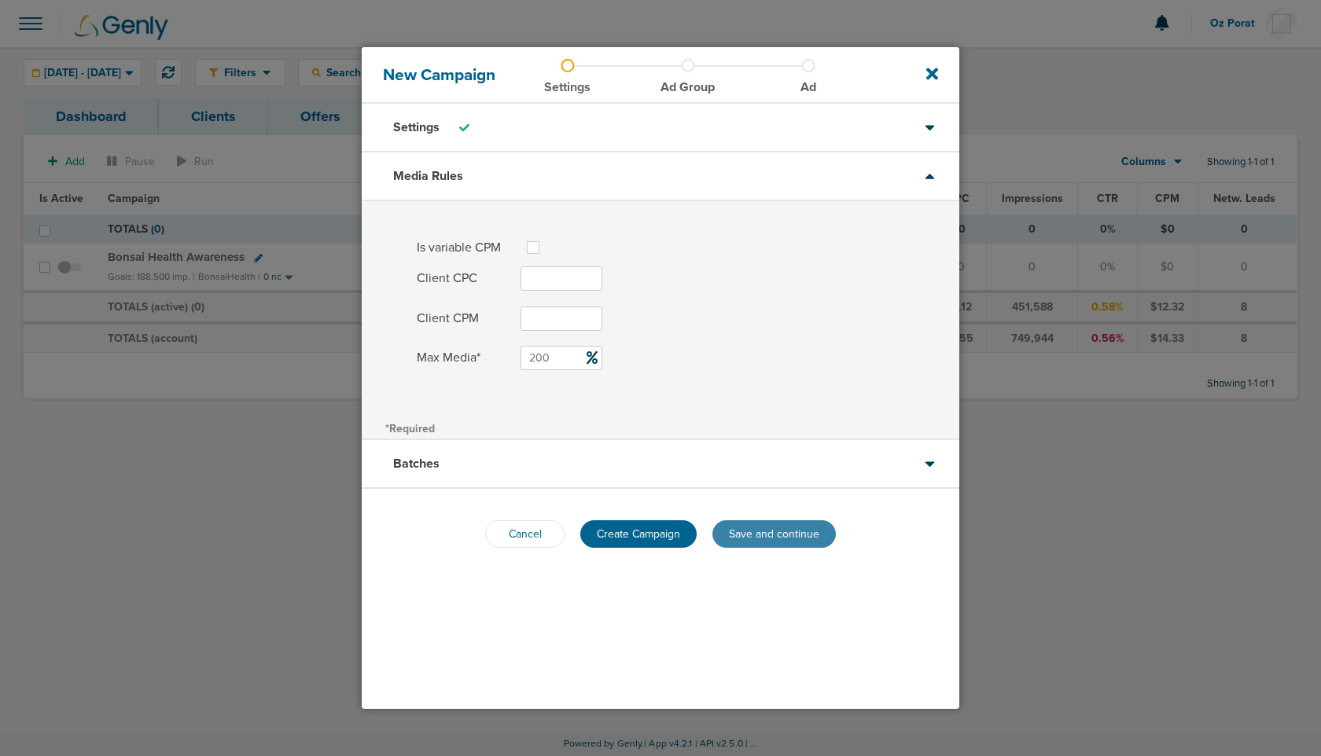
click at [759, 537] on button "Save and continue" at bounding box center [773, 534] width 123 height 28
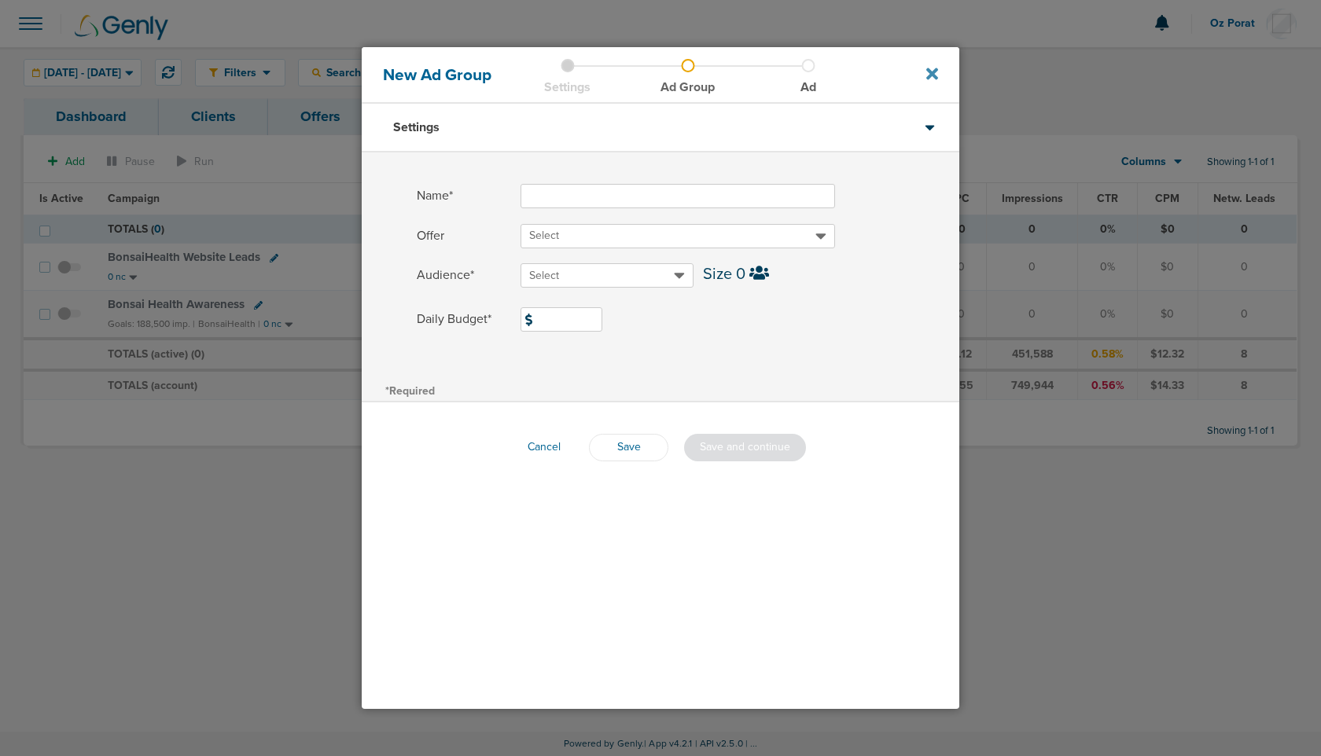
click at [934, 71] on icon at bounding box center [932, 74] width 12 height 12
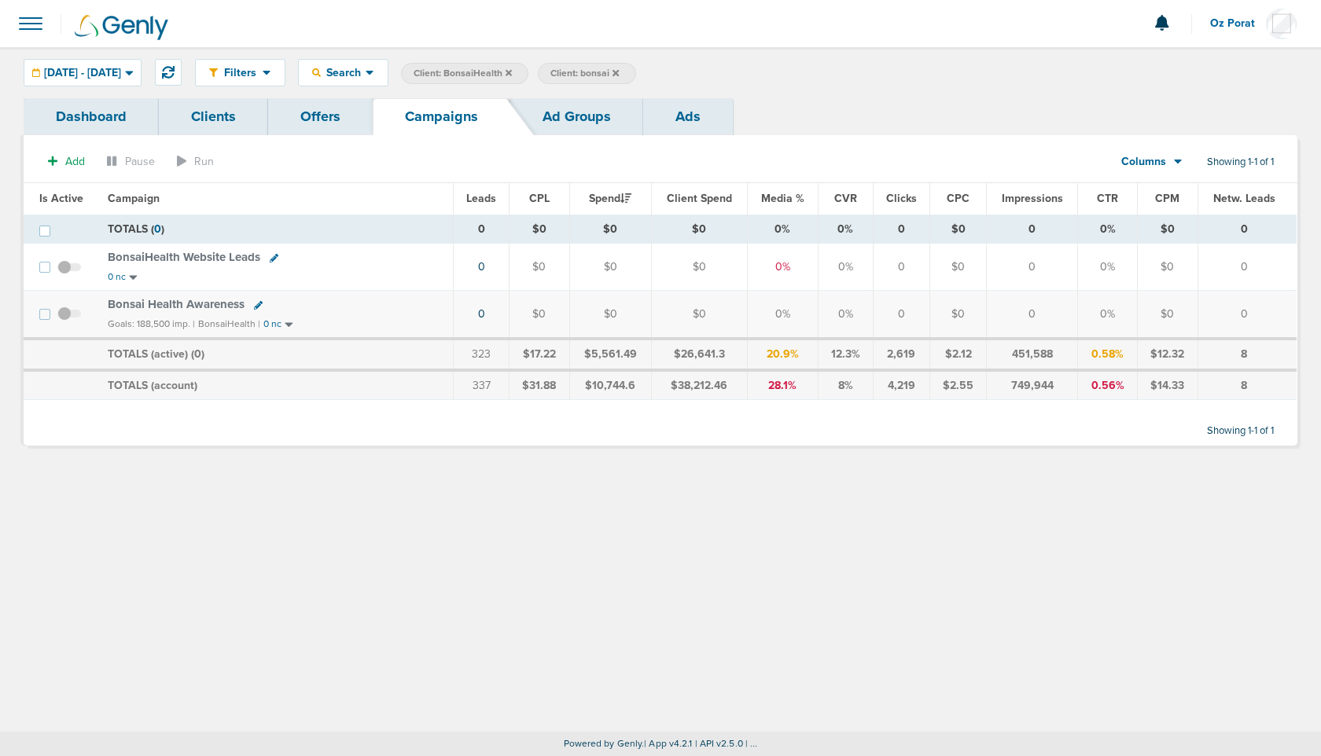
click at [276, 256] on icon at bounding box center [274, 258] width 9 height 9
select select
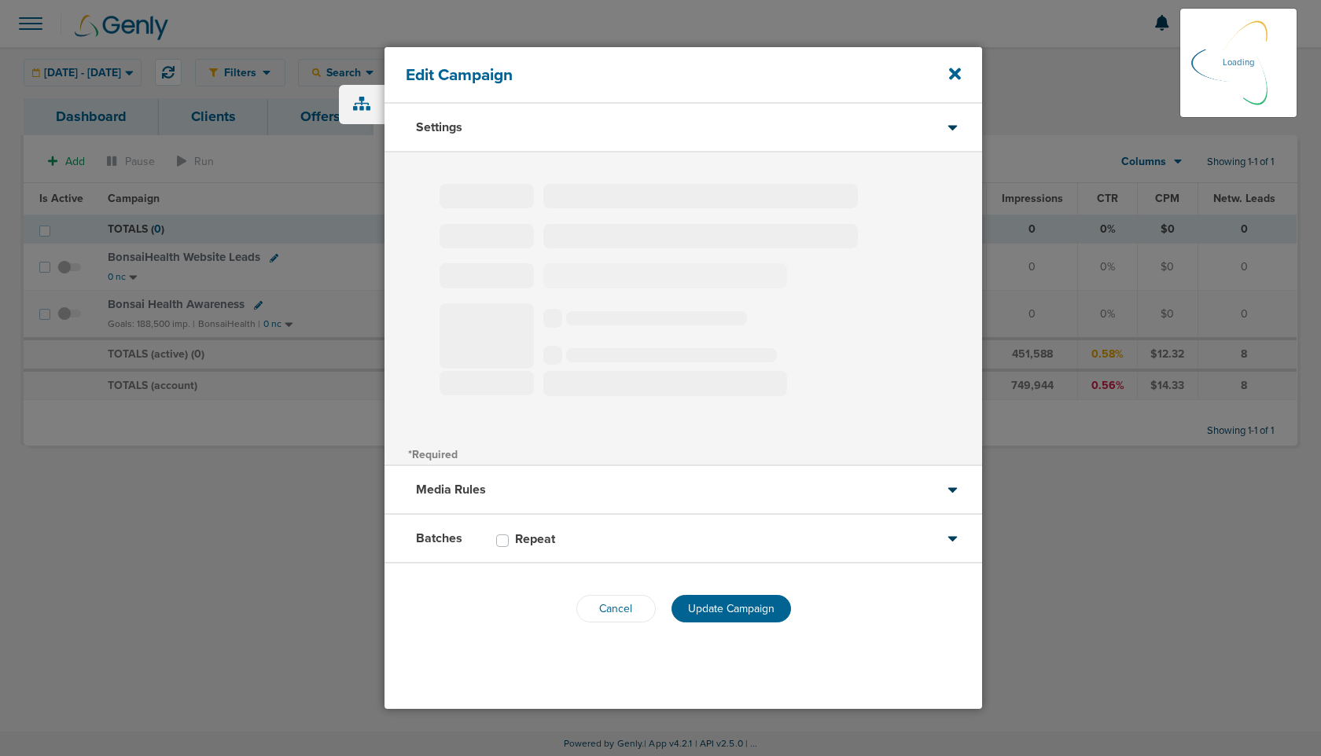
type input "BonsaiHealth Website Leads"
select select "Awareness"
radio input "true"
select select "readOnly"
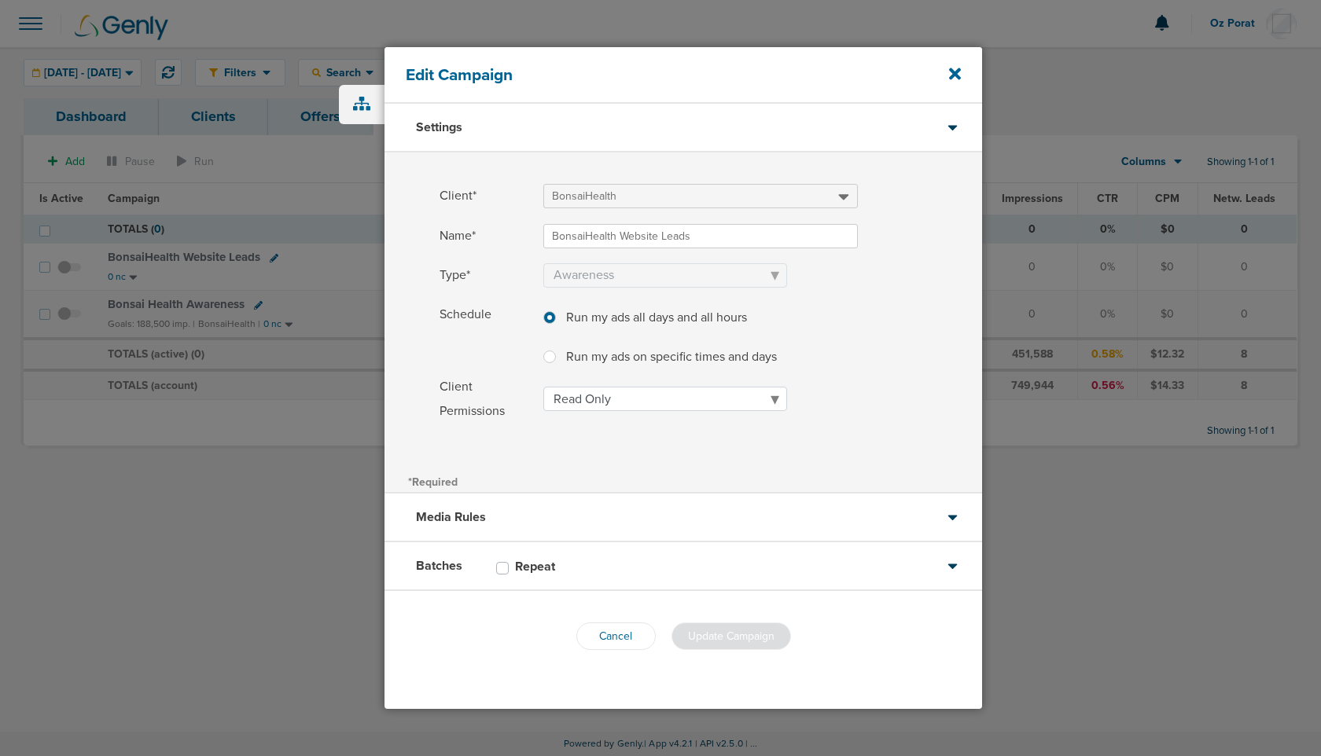
click at [961, 69] on div "Edit Campaign" at bounding box center [682, 75] width 597 height 57
click at [950, 75] on icon at bounding box center [955, 73] width 12 height 17
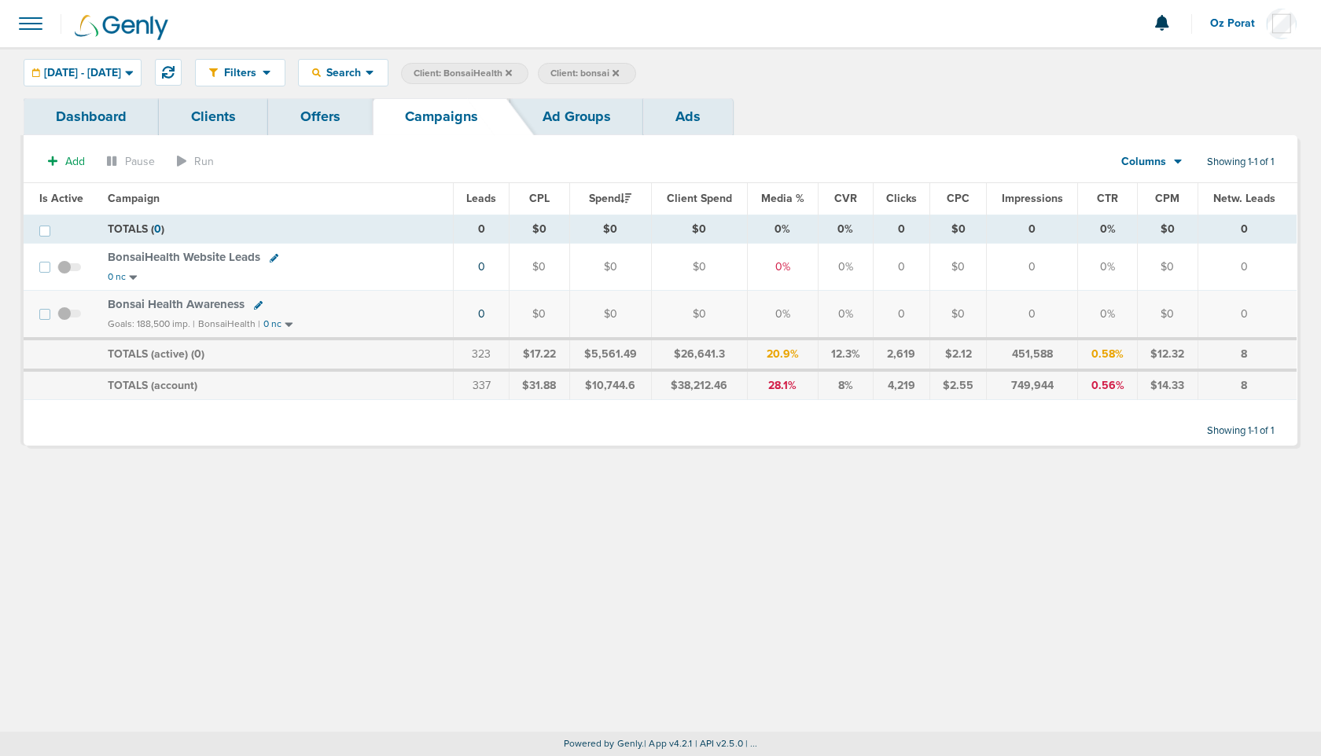
click at [512, 75] on span "Client: BonsaiHealth" at bounding box center [462, 73] width 98 height 13
click at [512, 70] on icon at bounding box center [508, 72] width 6 height 6
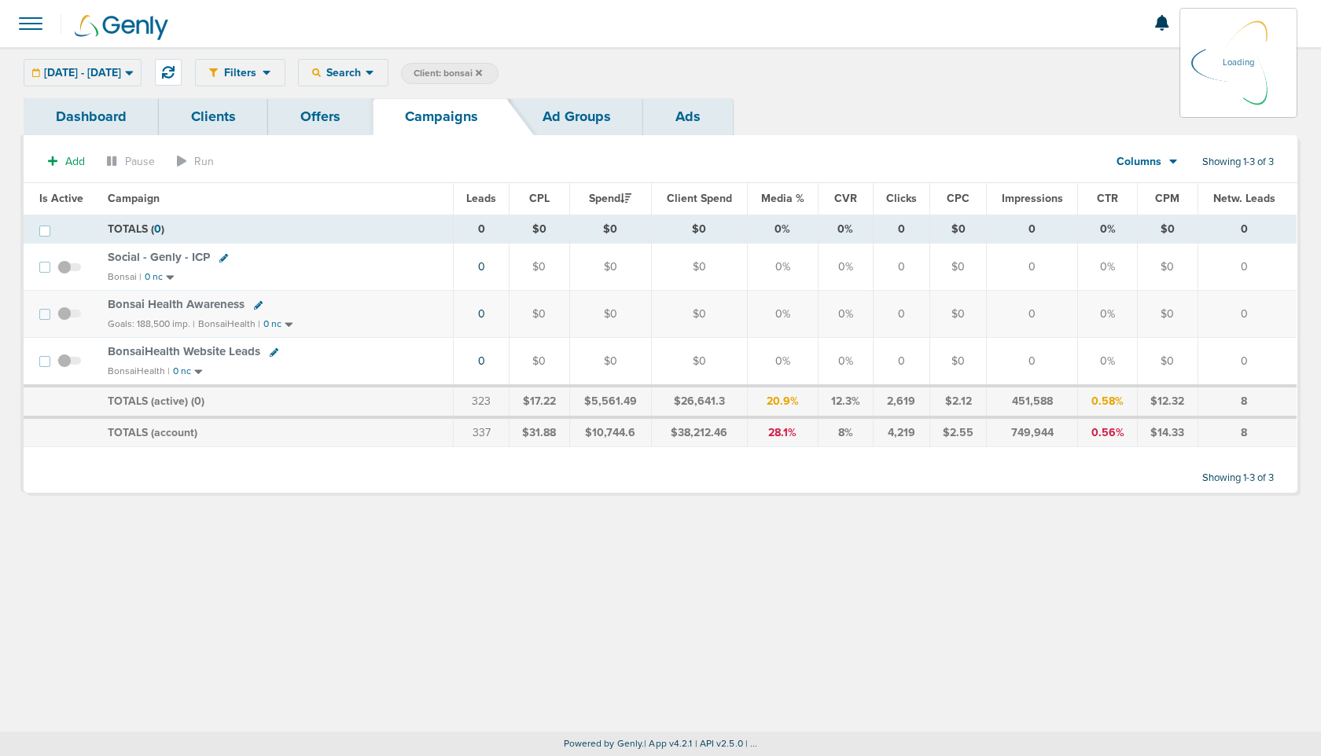
click at [482, 72] on span "Client: bonsai" at bounding box center [447, 73] width 68 height 13
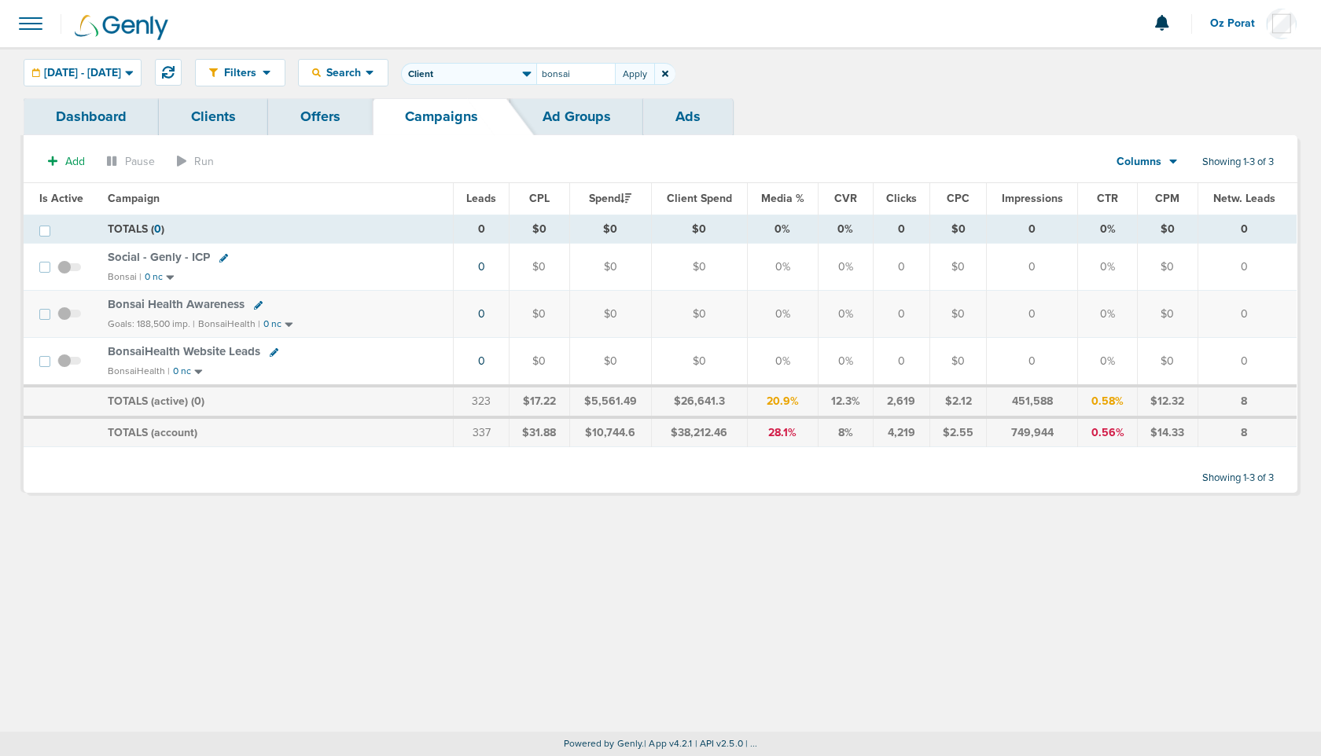
click at [615, 75] on input "bonsai" at bounding box center [575, 74] width 79 height 22
type input "nexhealth"
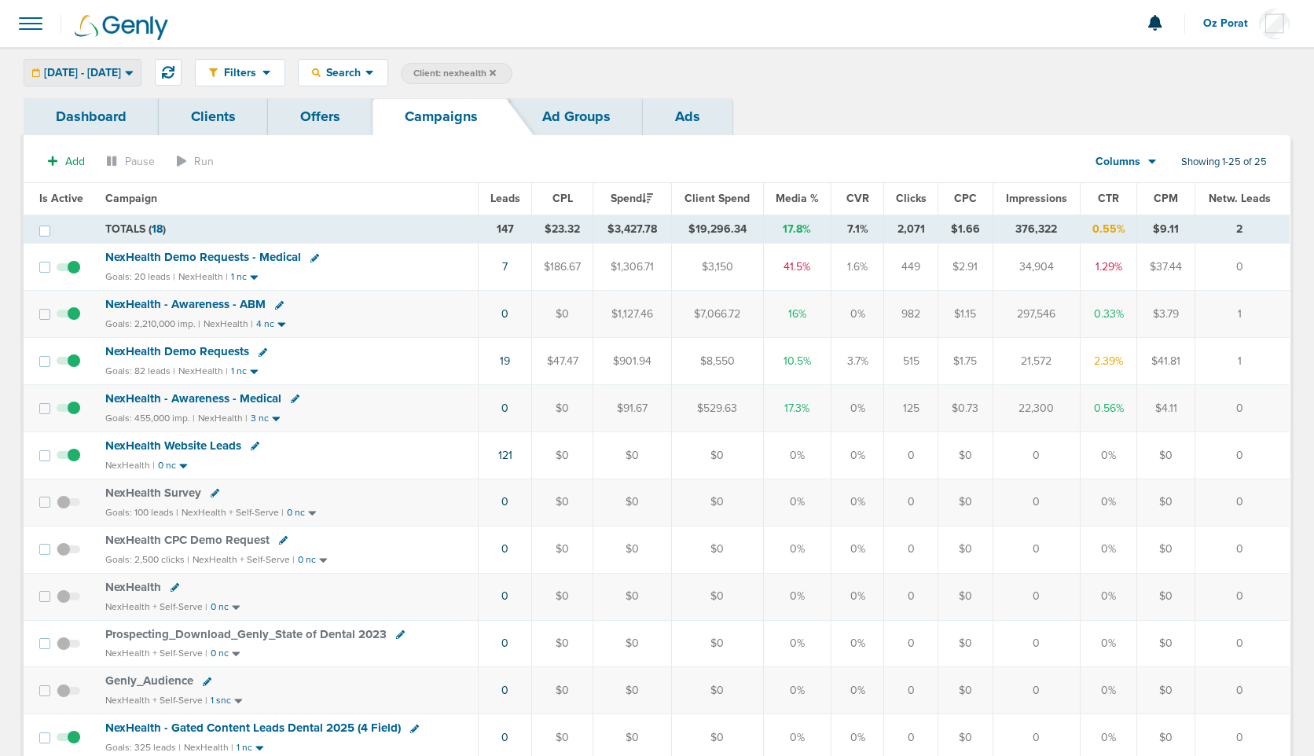
click at [122, 79] on div "[DATE] - [DATE]" at bounding box center [82, 73] width 116 height 26
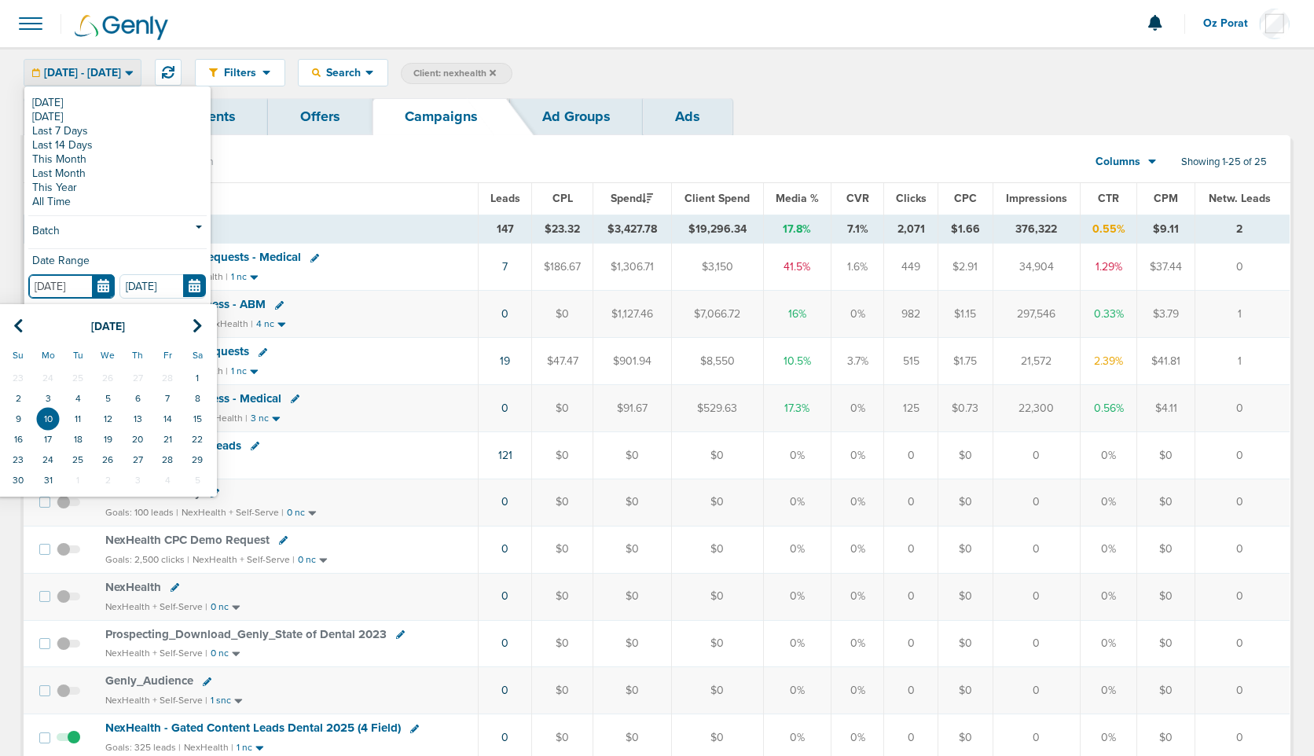
click at [105, 289] on input "[DATE]" at bounding box center [71, 286] width 86 height 24
click at [19, 423] on td "9" at bounding box center [18, 419] width 30 height 20
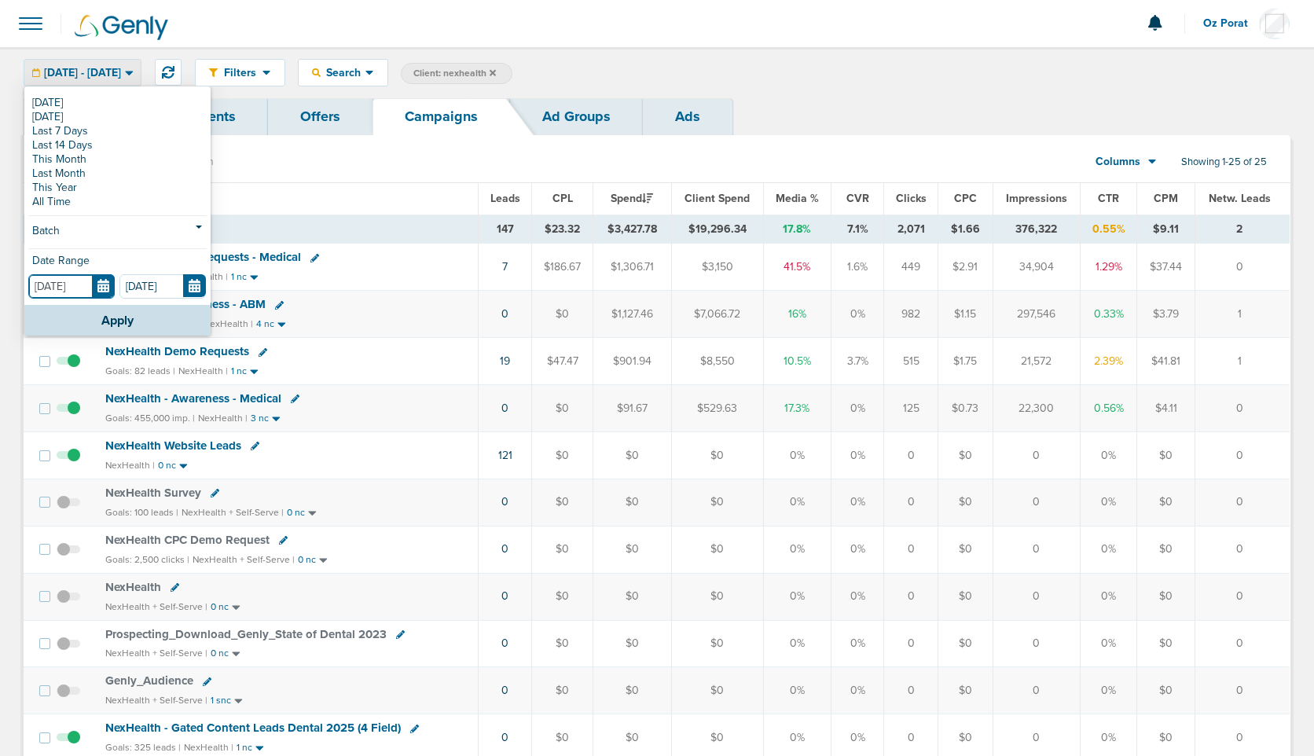
click at [105, 289] on input "[DATE]" at bounding box center [71, 286] width 86 height 24
click at [92, 116] on link "[DATE]" at bounding box center [117, 117] width 178 height 14
type input "[DATE]"
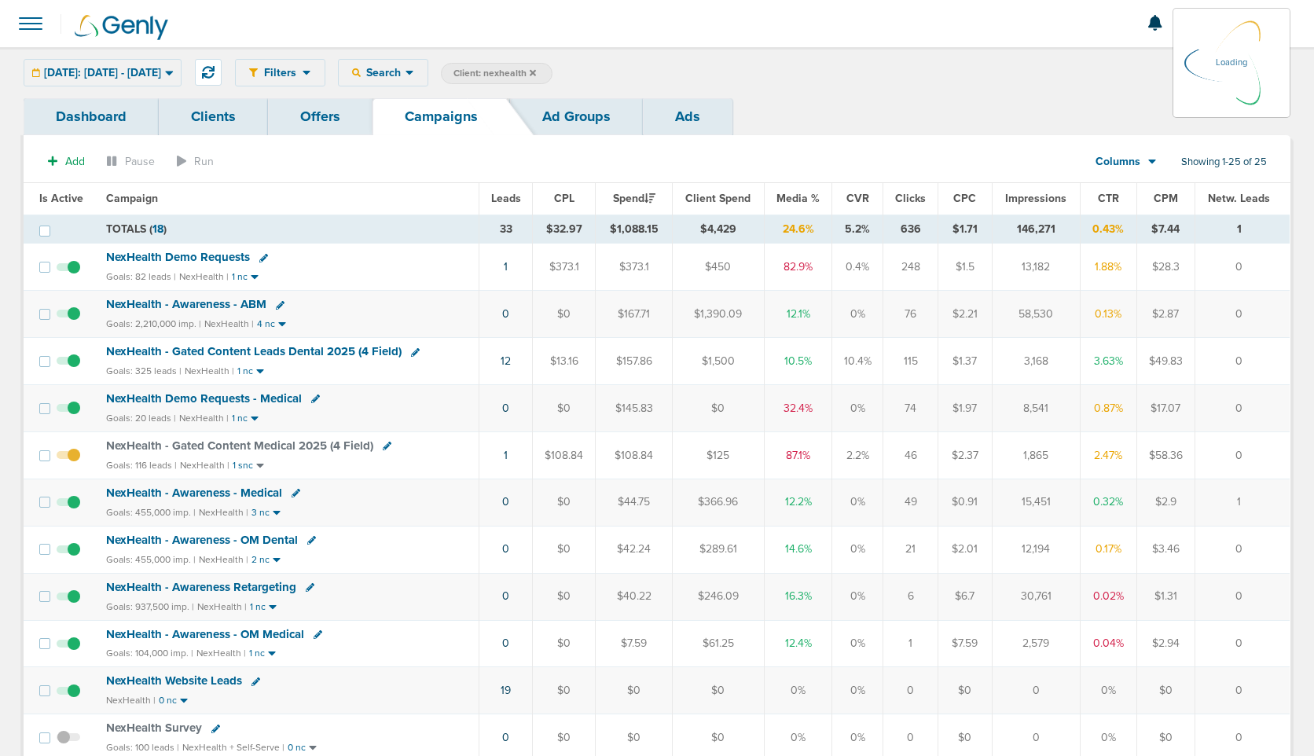
click at [151, 75] on div "[DATE]: [DATE] - [DATE] [DATE] [DATE] Last 7 Days Last 14 Days This Month Last …" at bounding box center [103, 73] width 158 height 28
click at [151, 75] on span "[DATE]: [DATE] - [DATE]" at bounding box center [102, 73] width 117 height 11
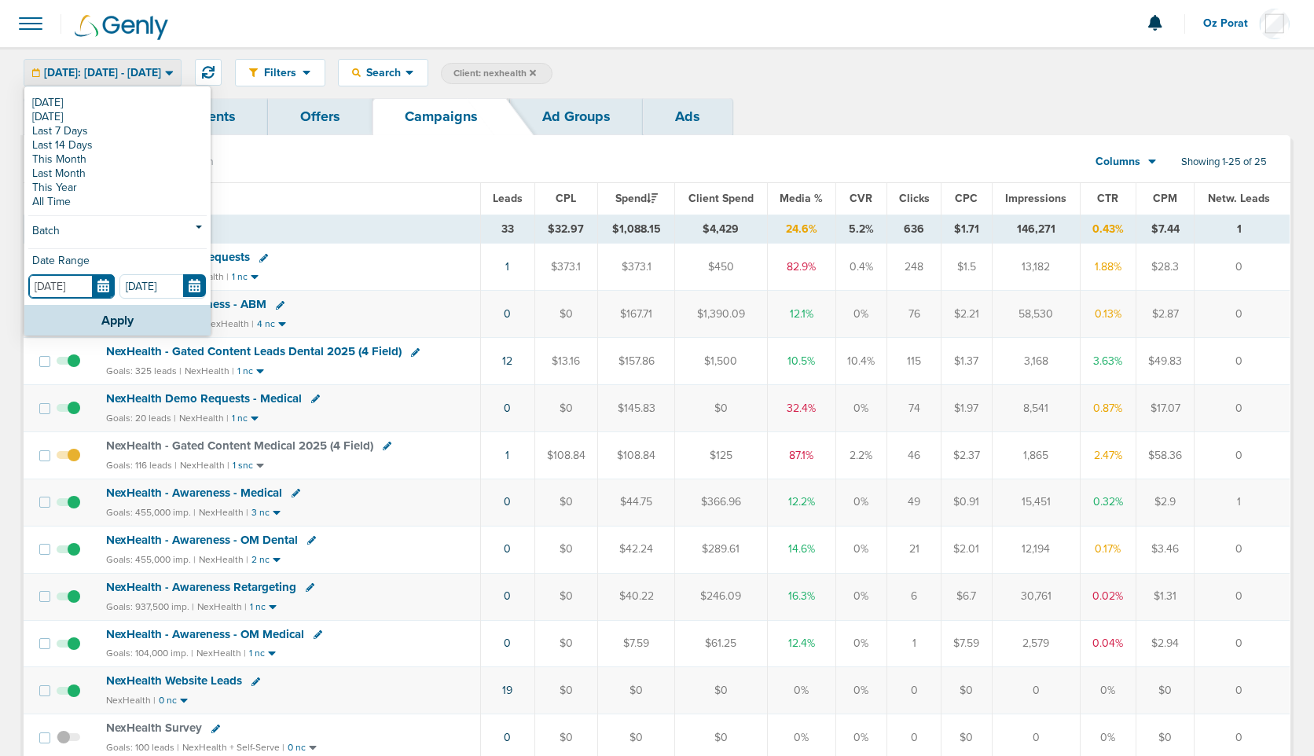
click at [108, 285] on input "[DATE]" at bounding box center [71, 286] width 86 height 24
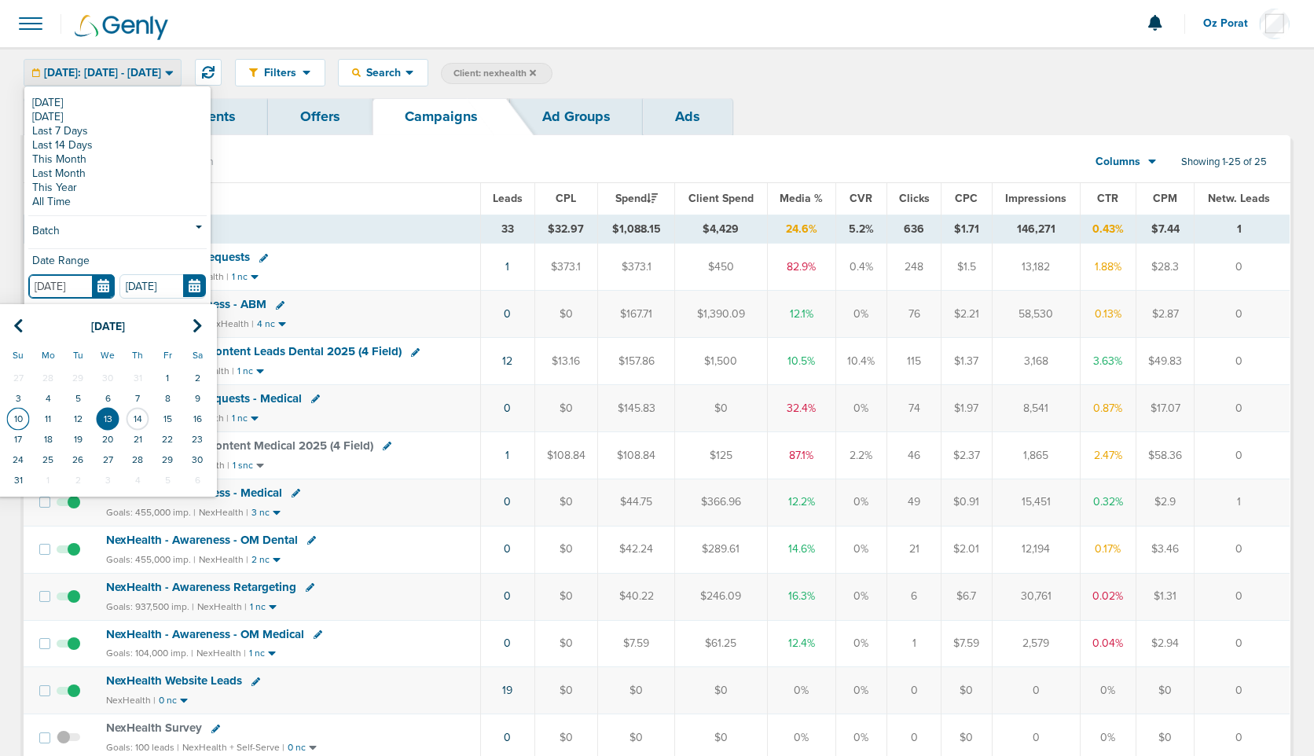
click at [20, 421] on td "10" at bounding box center [18, 419] width 30 height 20
type input "[DATE]"
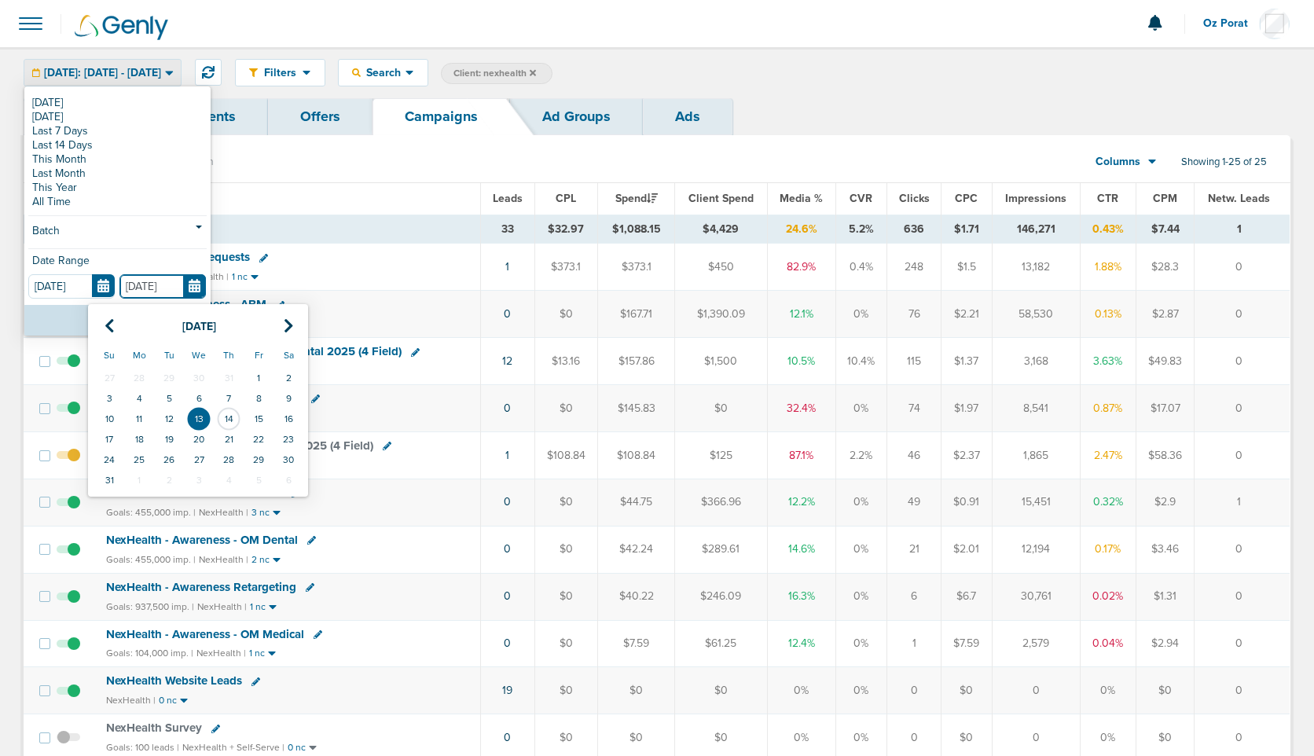
click at [193, 289] on input "[DATE]" at bounding box center [162, 286] width 86 height 24
click at [229, 414] on td "14" at bounding box center [229, 419] width 30 height 20
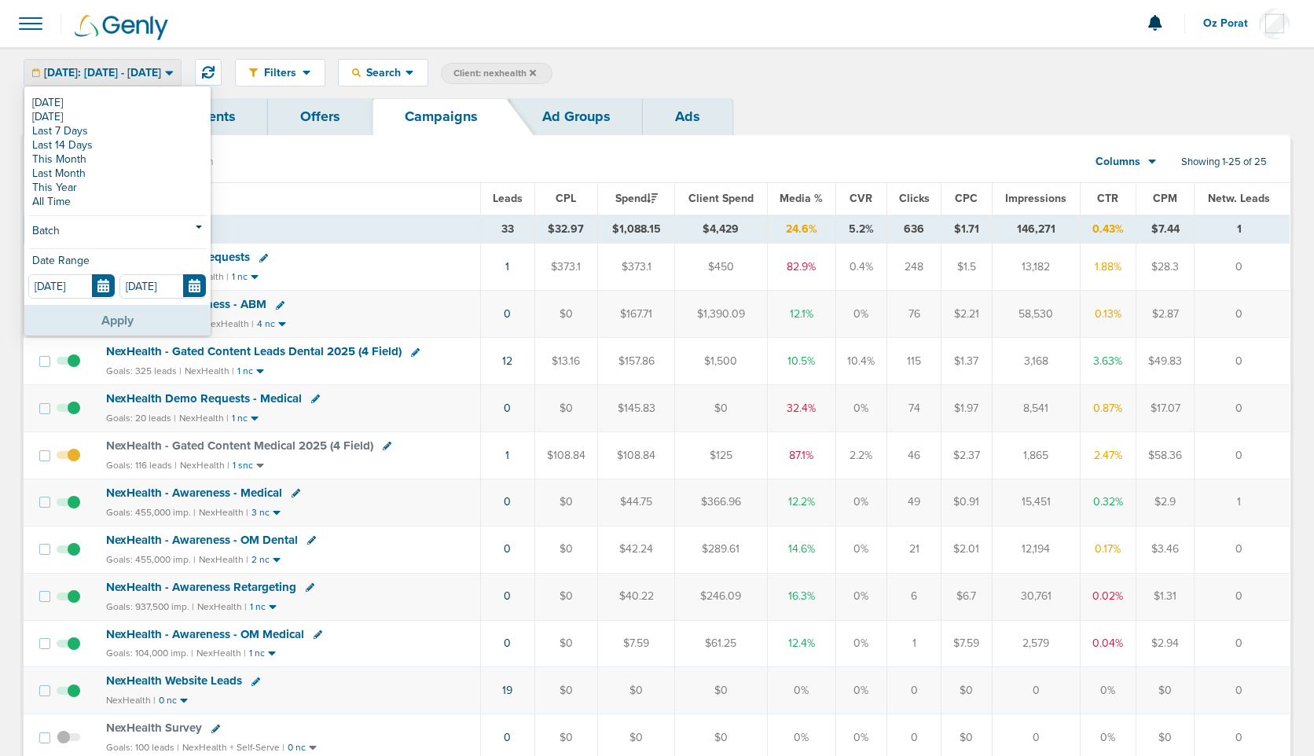
click at [105, 318] on button "Apply" at bounding box center [117, 320] width 186 height 31
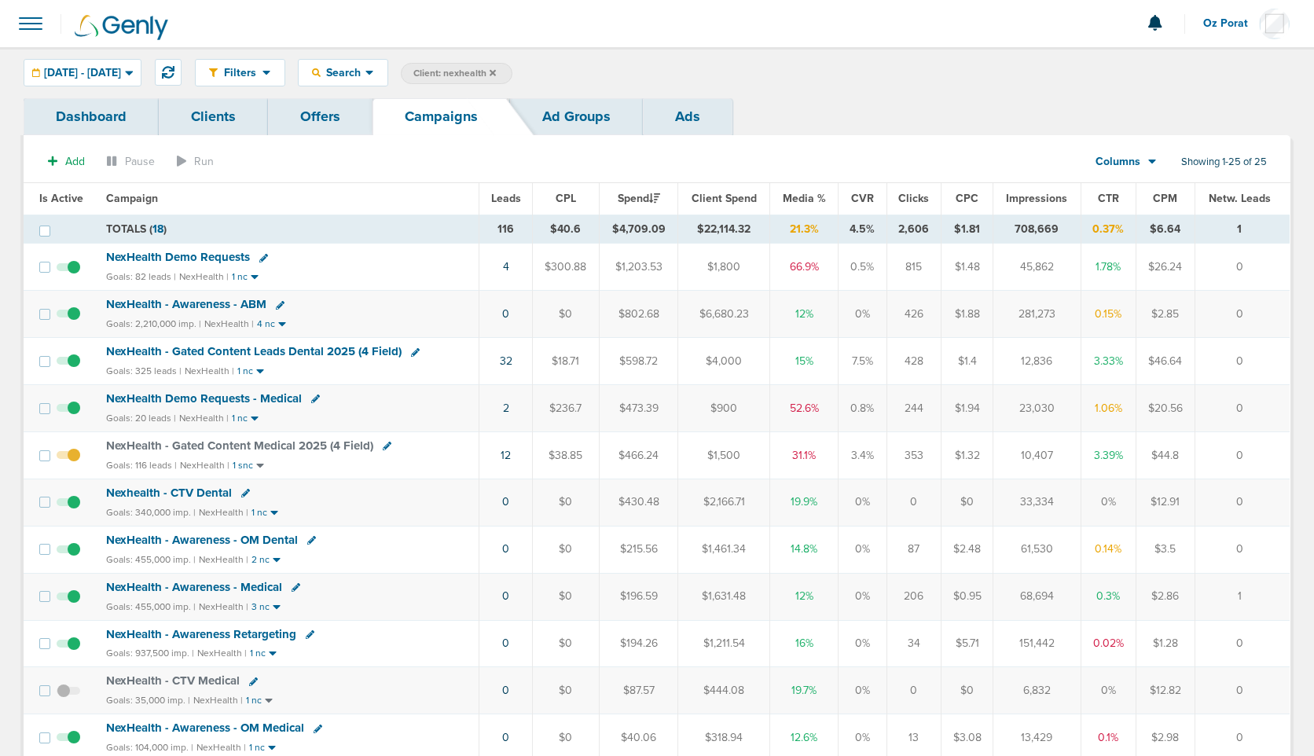
drag, startPoint x: 698, startPoint y: 230, endPoint x: 755, endPoint y: 230, distance: 56.6
click at [755, 230] on td "$22,114.32" at bounding box center [724, 229] width 92 height 29
copy td "$22,114.32"
click at [112, 74] on span "[DATE] - [DATE]" at bounding box center [82, 73] width 77 height 11
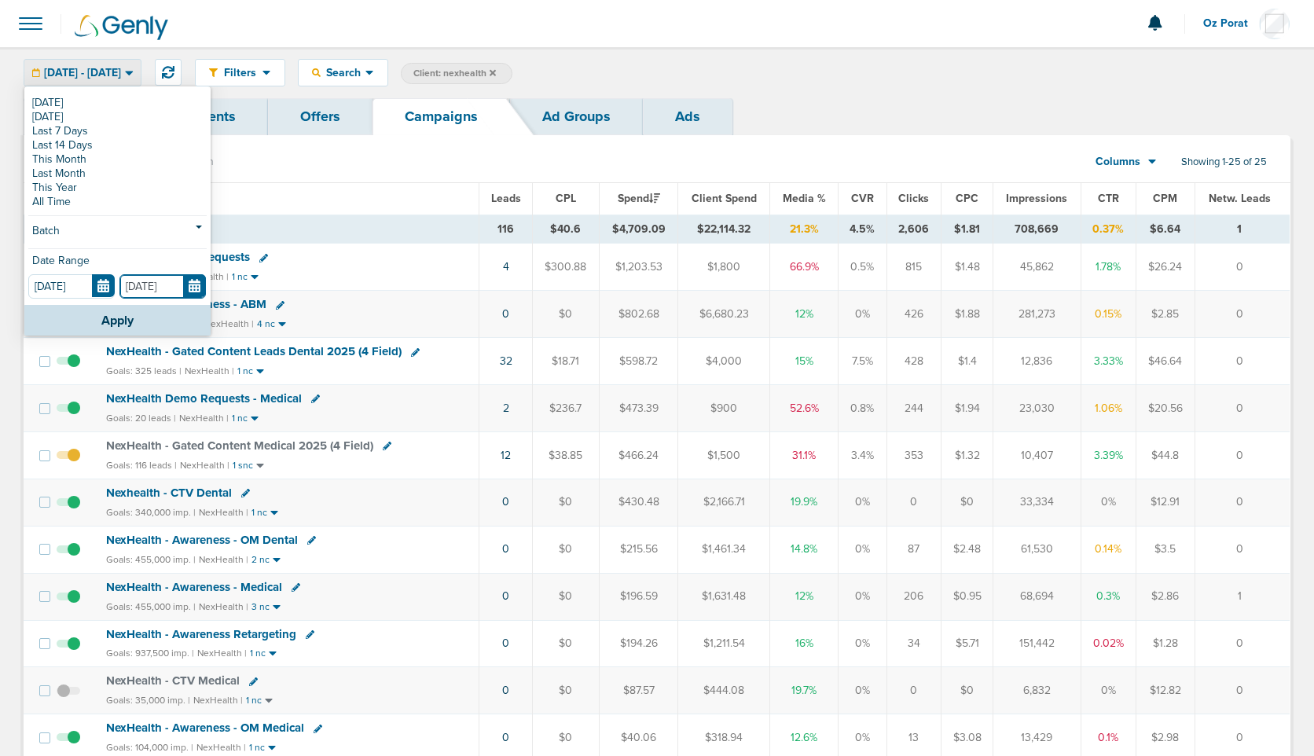
click at [192, 281] on input "[DATE]" at bounding box center [162, 286] width 86 height 24
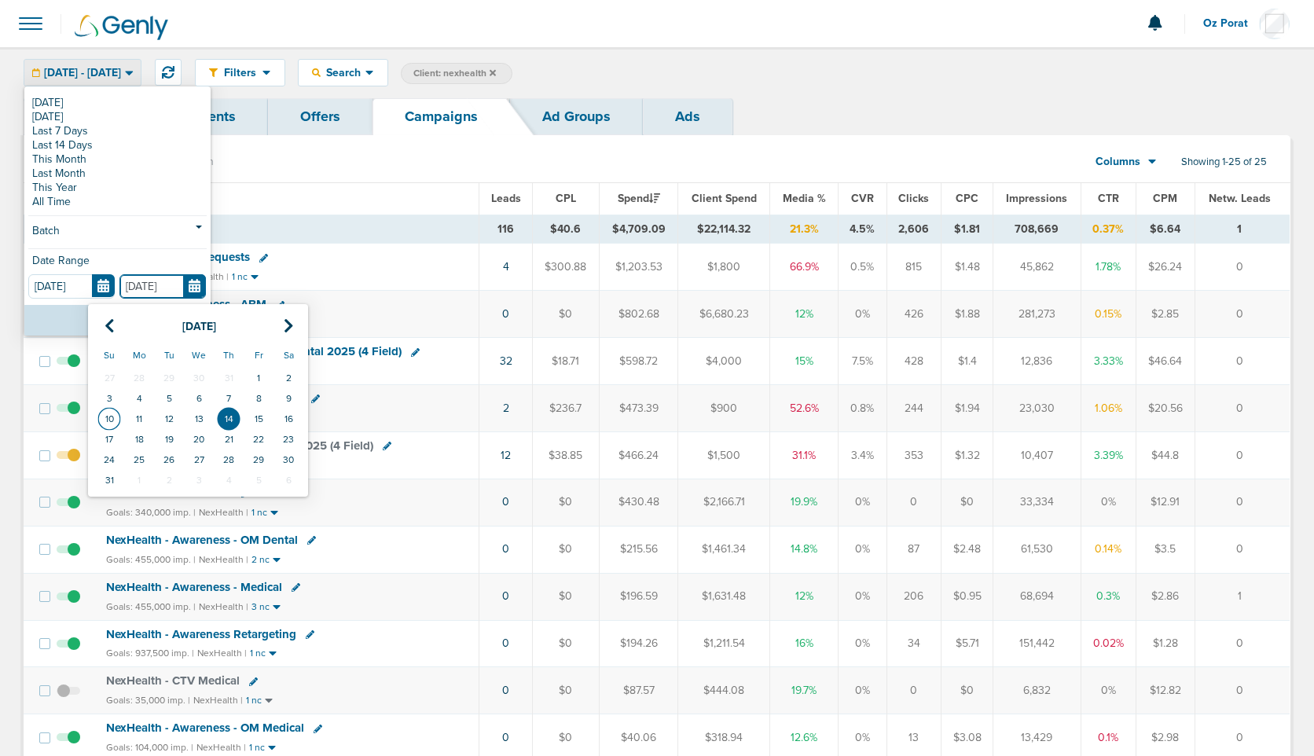
click at [112, 418] on td "10" at bounding box center [109, 419] width 30 height 20
click at [201, 288] on input "[DATE]" at bounding box center [162, 286] width 86 height 24
click at [202, 422] on td "13" at bounding box center [199, 419] width 30 height 20
type input "[DATE]"
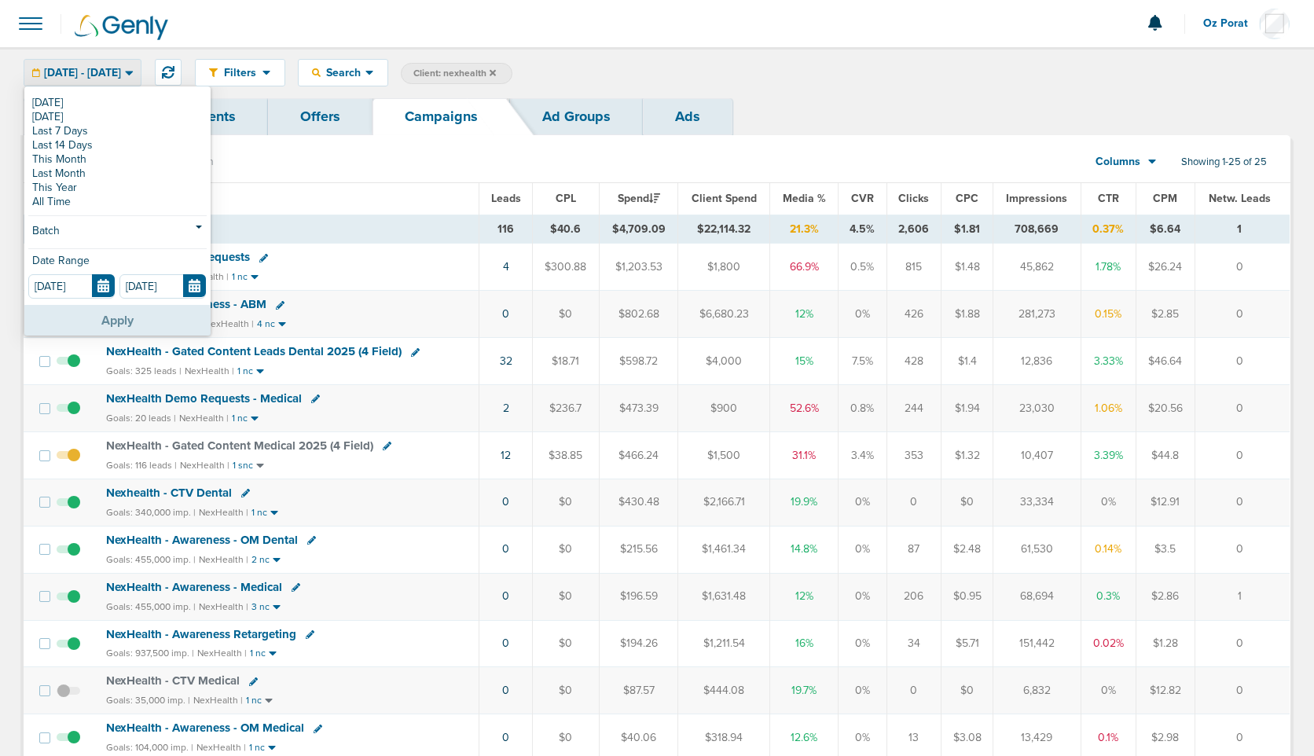
click at [153, 312] on button "Apply" at bounding box center [117, 320] width 186 height 31
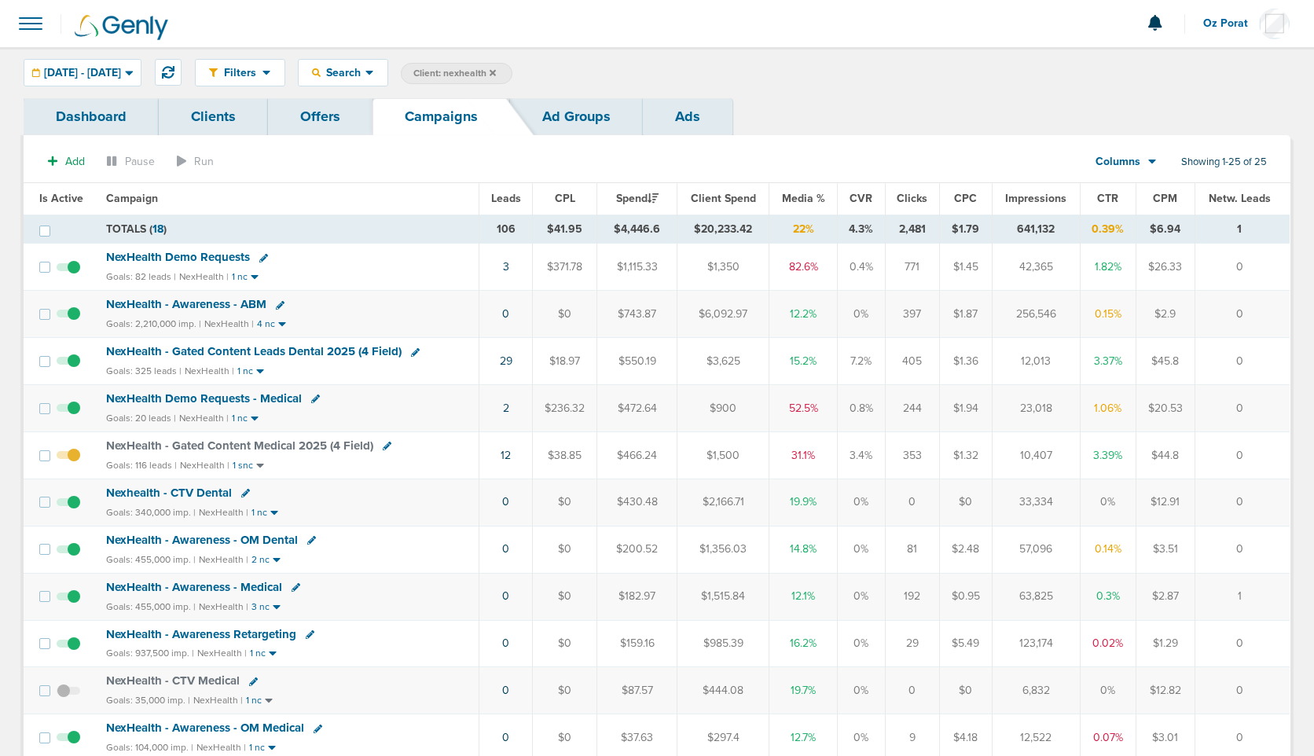
drag, startPoint x: 696, startPoint y: 229, endPoint x: 760, endPoint y: 230, distance: 64.5
click at [760, 230] on td "$20,233.42" at bounding box center [724, 229] width 92 height 29
copy td "$20,233.42"
click at [121, 75] on span "[DATE] - [DATE]" at bounding box center [82, 73] width 77 height 11
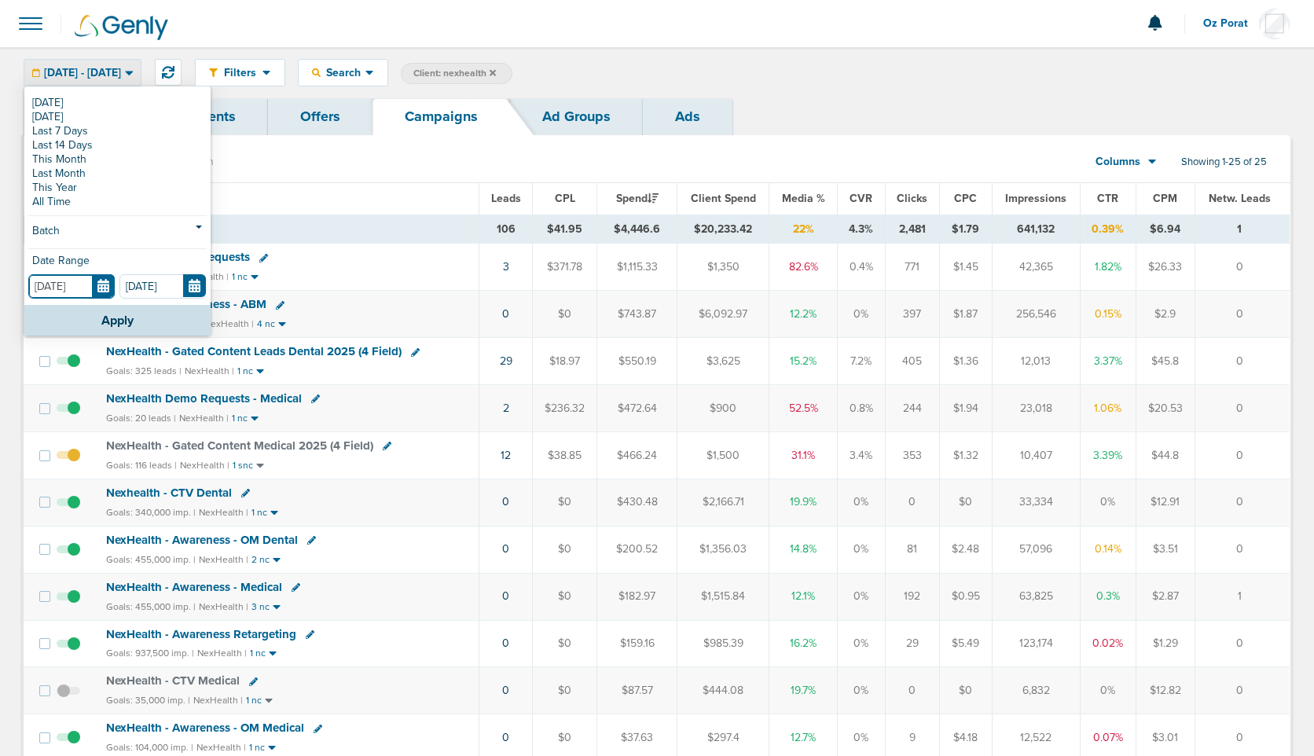
click at [100, 286] on input "[DATE]" at bounding box center [71, 286] width 86 height 24
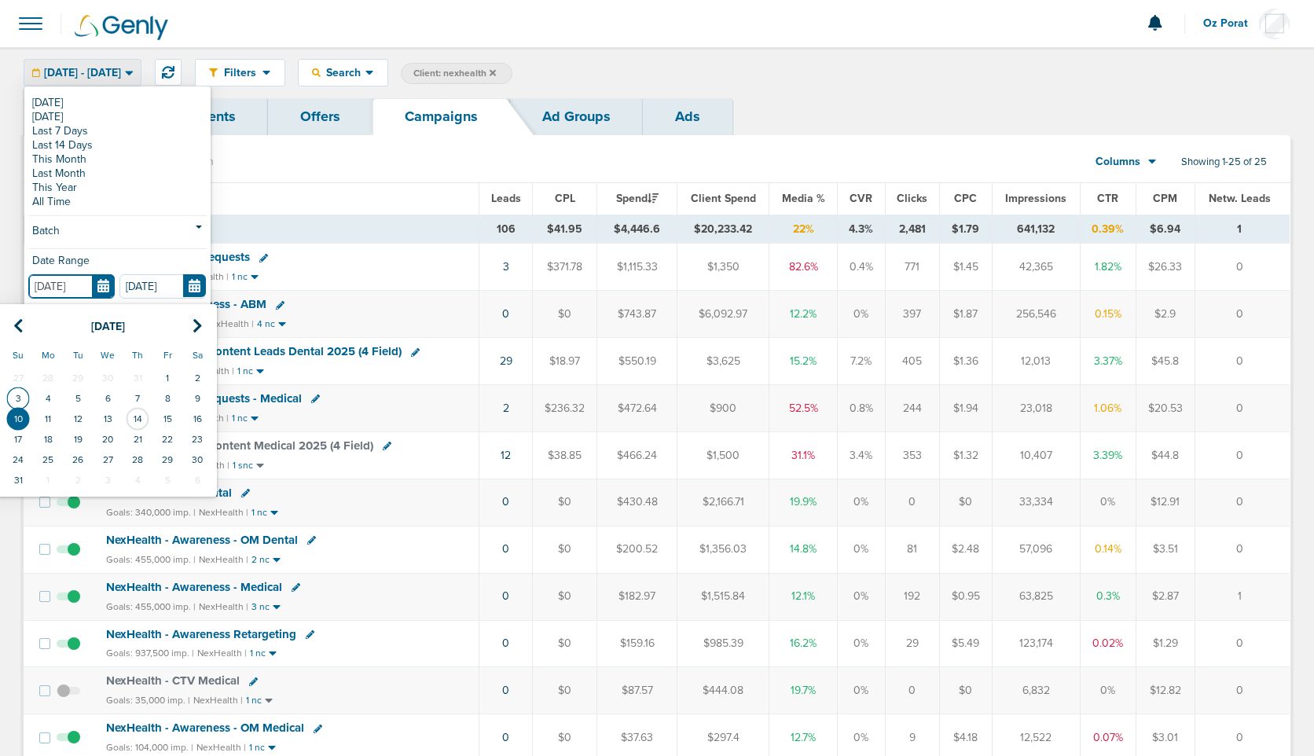
click at [20, 395] on td "3" at bounding box center [18, 398] width 30 height 20
type input "[DATE]"
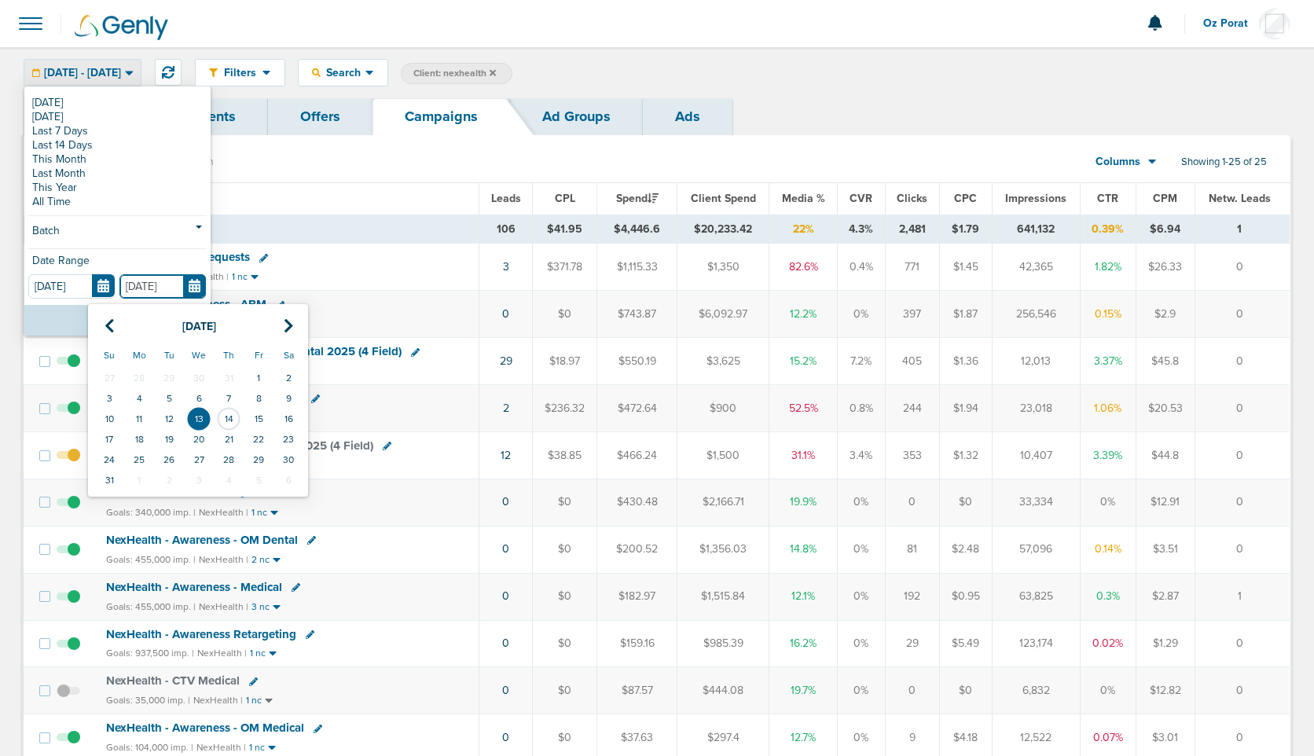
click at [200, 285] on input "[DATE]" at bounding box center [162, 286] width 86 height 24
click at [200, 402] on td "6" at bounding box center [199, 398] width 30 height 20
type input "[DATE]"
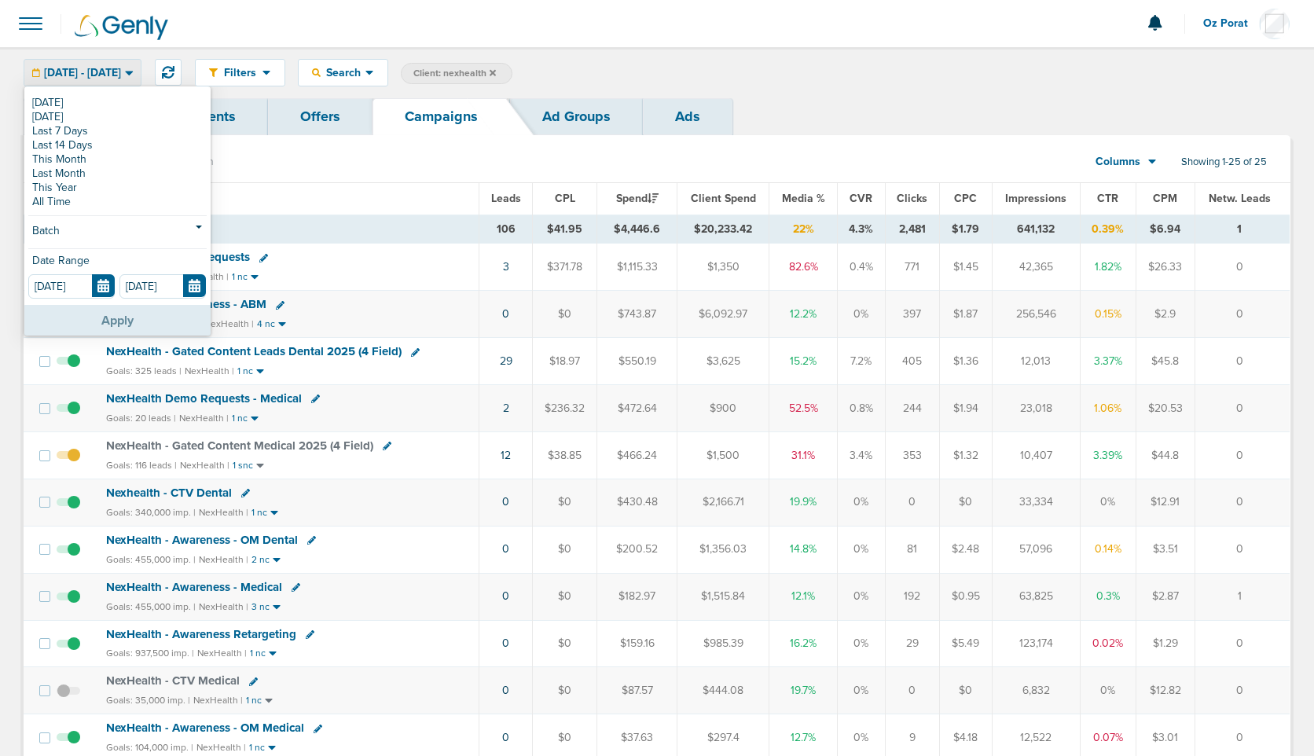
click at [116, 316] on button "Apply" at bounding box center [117, 320] width 186 height 31
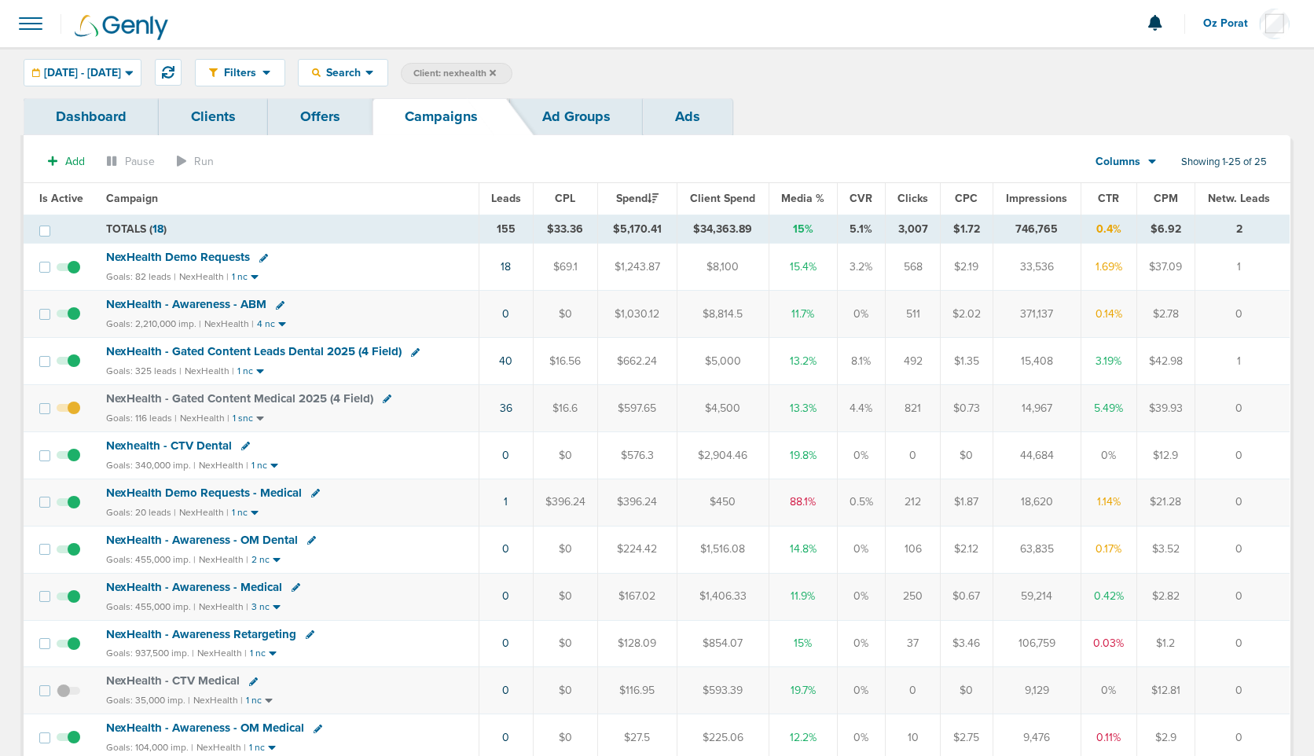
drag, startPoint x: 699, startPoint y: 228, endPoint x: 758, endPoint y: 228, distance: 59.0
click at [758, 228] on td "$34,363.89" at bounding box center [723, 229] width 92 height 29
copy td "34,363.89"
click at [725, 200] on span "Client Spend" at bounding box center [722, 198] width 65 height 13
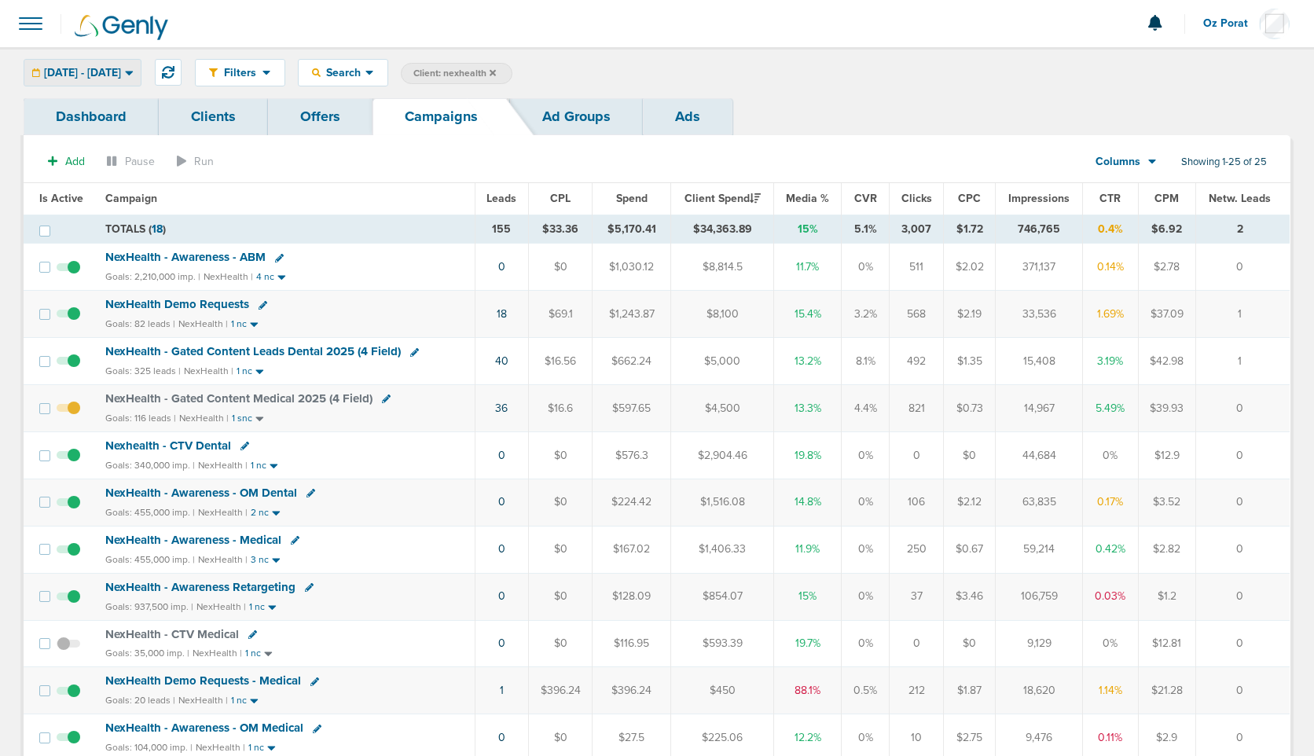
click at [130, 65] on div "[DATE] - [DATE]" at bounding box center [82, 73] width 116 height 26
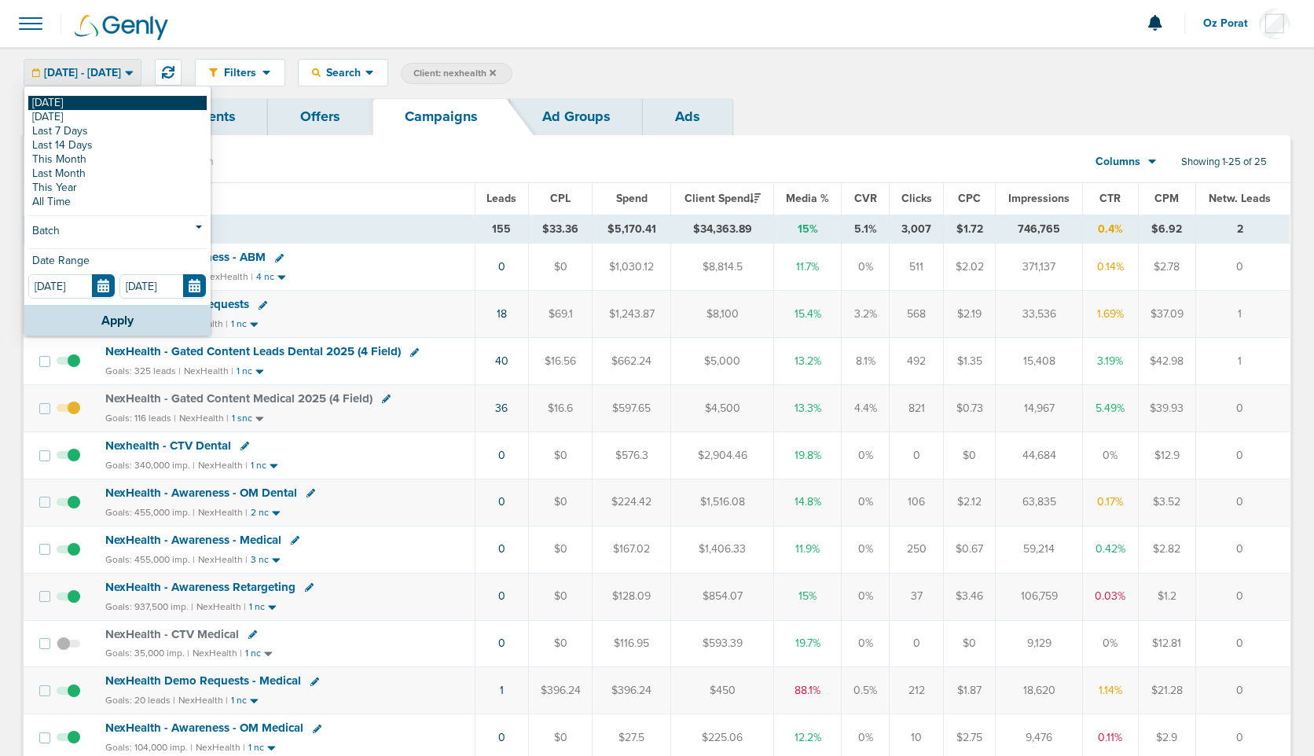
click at [108, 105] on link "[DATE]" at bounding box center [117, 103] width 178 height 14
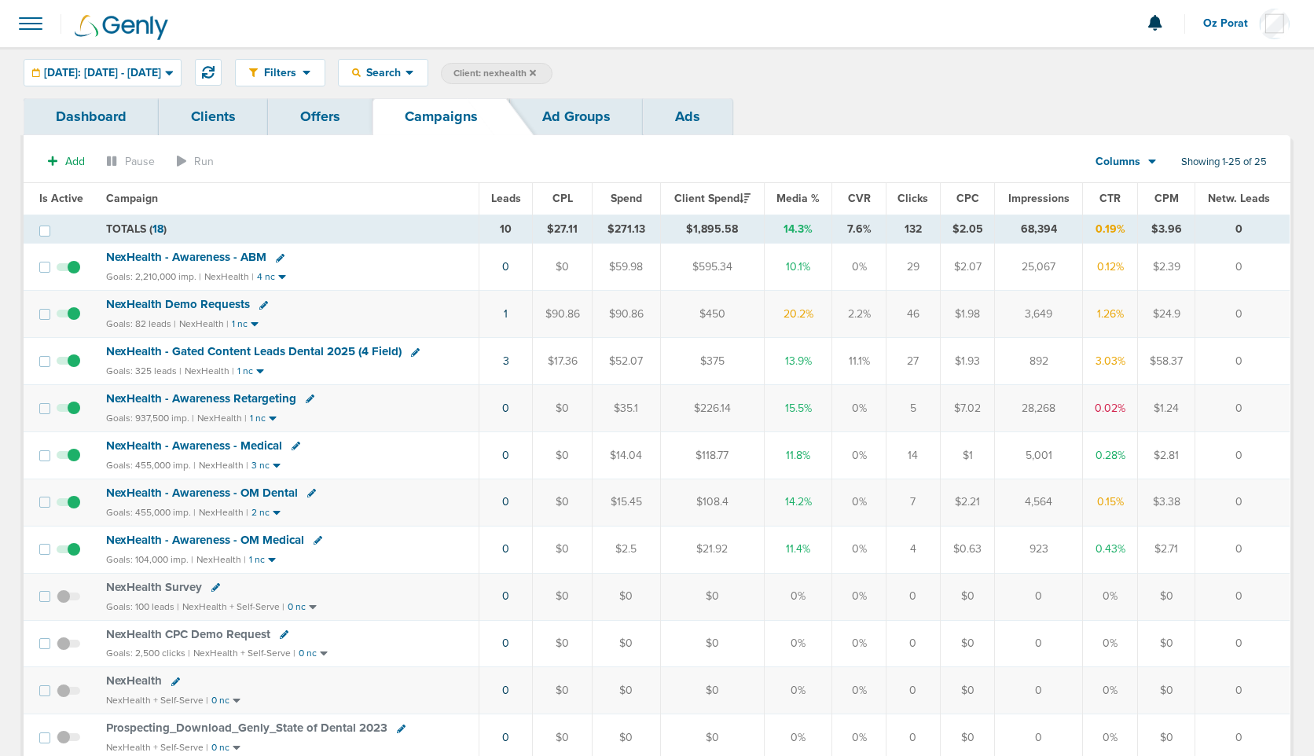
click at [510, 203] on span "Leads" at bounding box center [506, 198] width 30 height 13
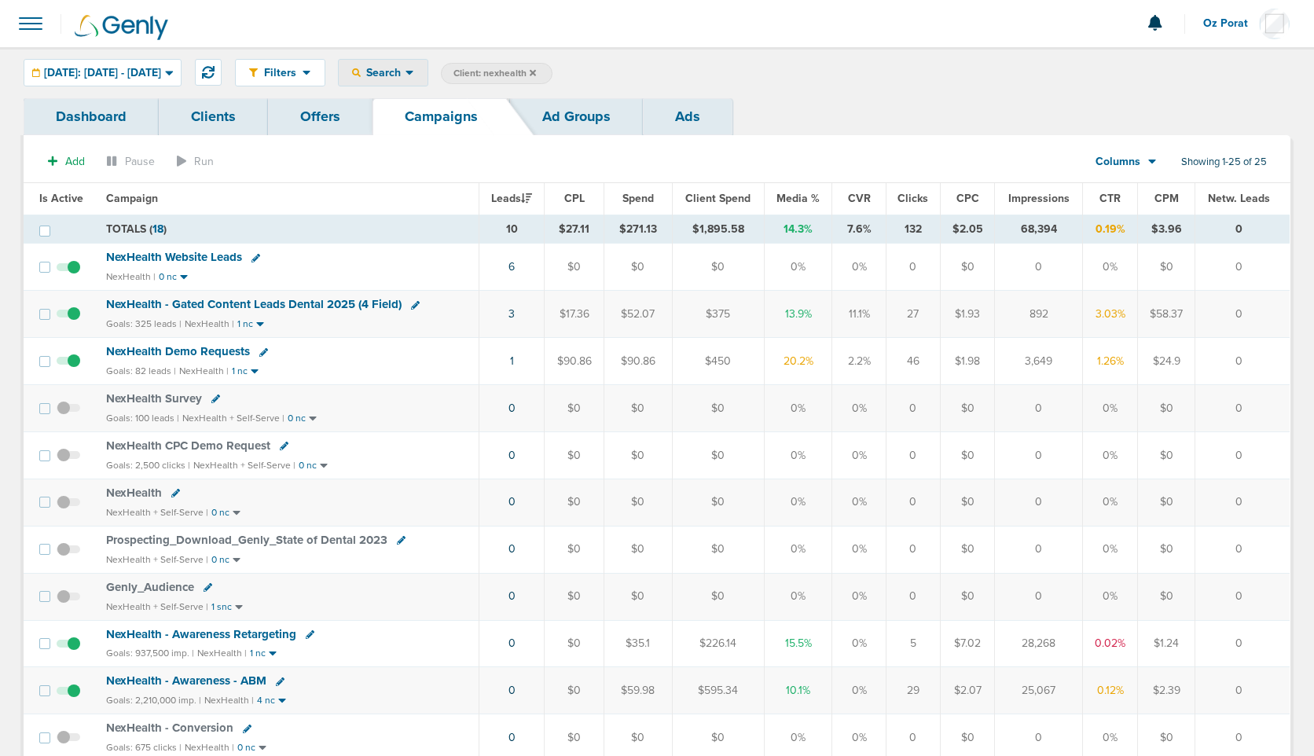
click at [406, 76] on span "Search" at bounding box center [383, 72] width 45 height 13
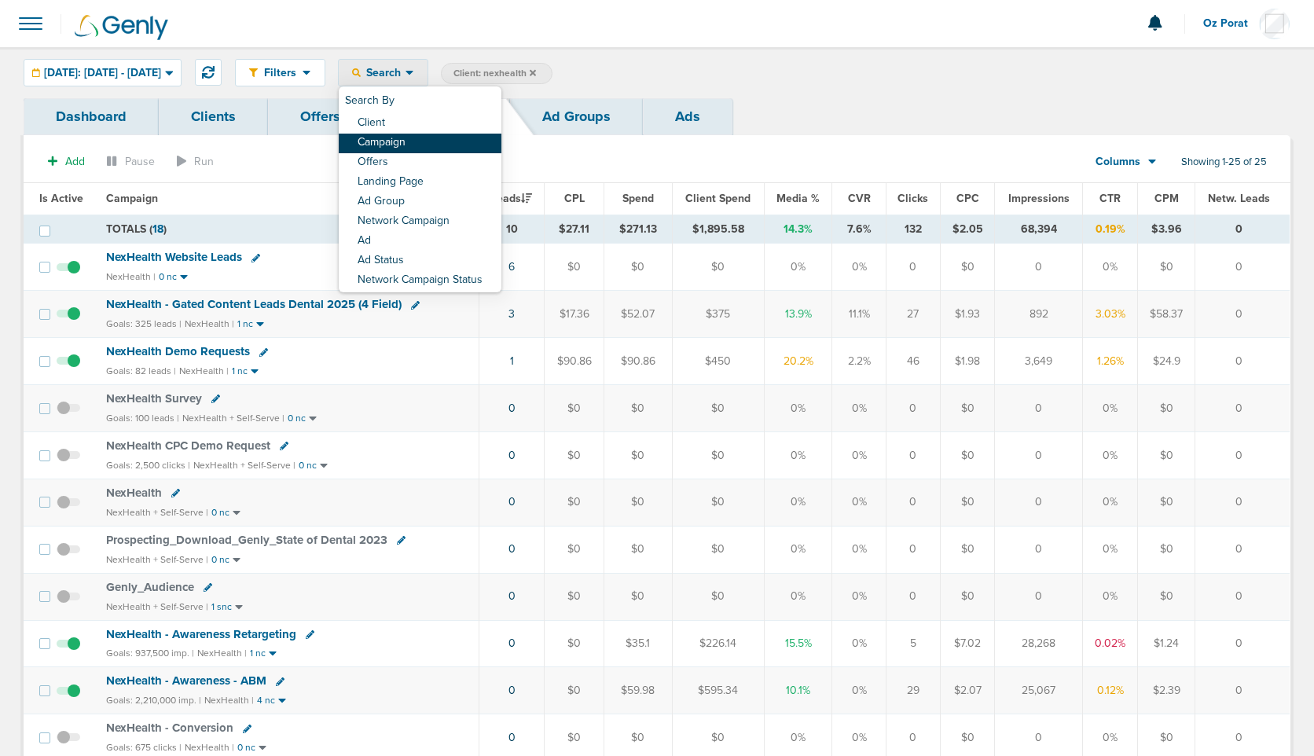
click at [450, 145] on link "Campaign" at bounding box center [420, 144] width 163 height 20
select select "cmpName"
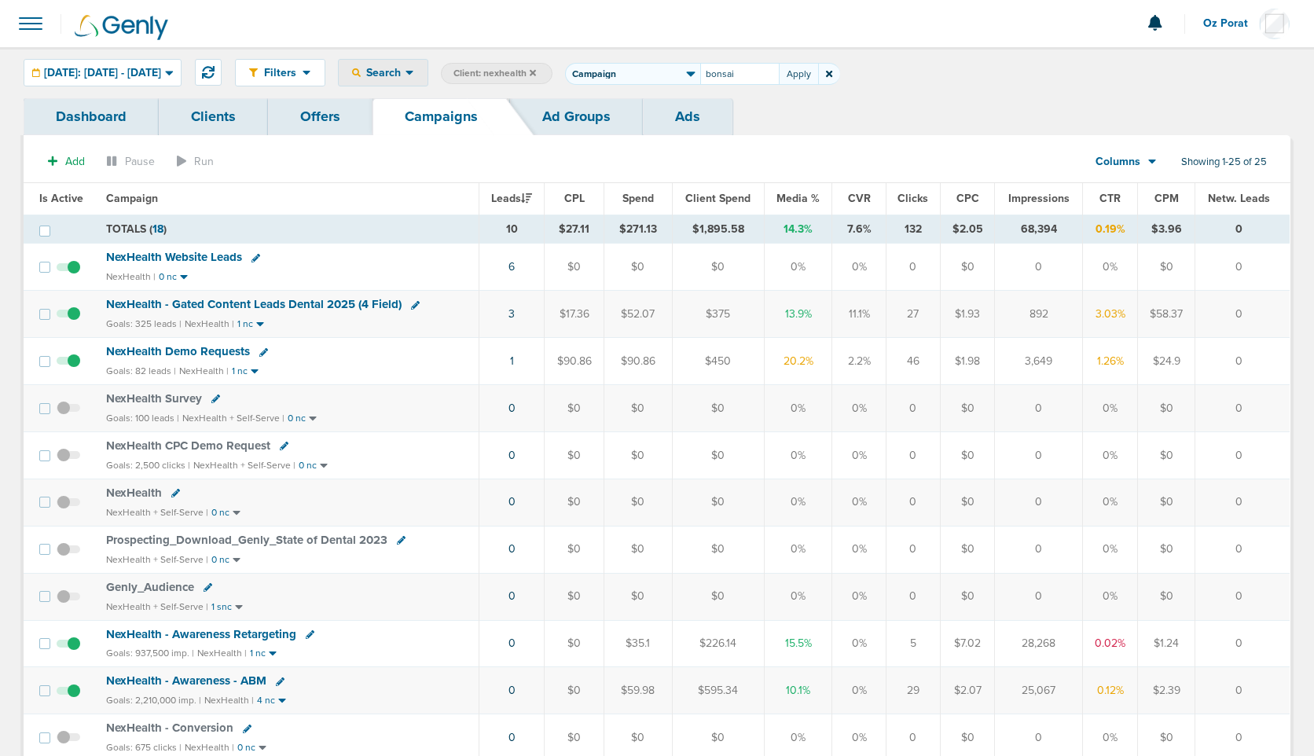
type input "bonsai"
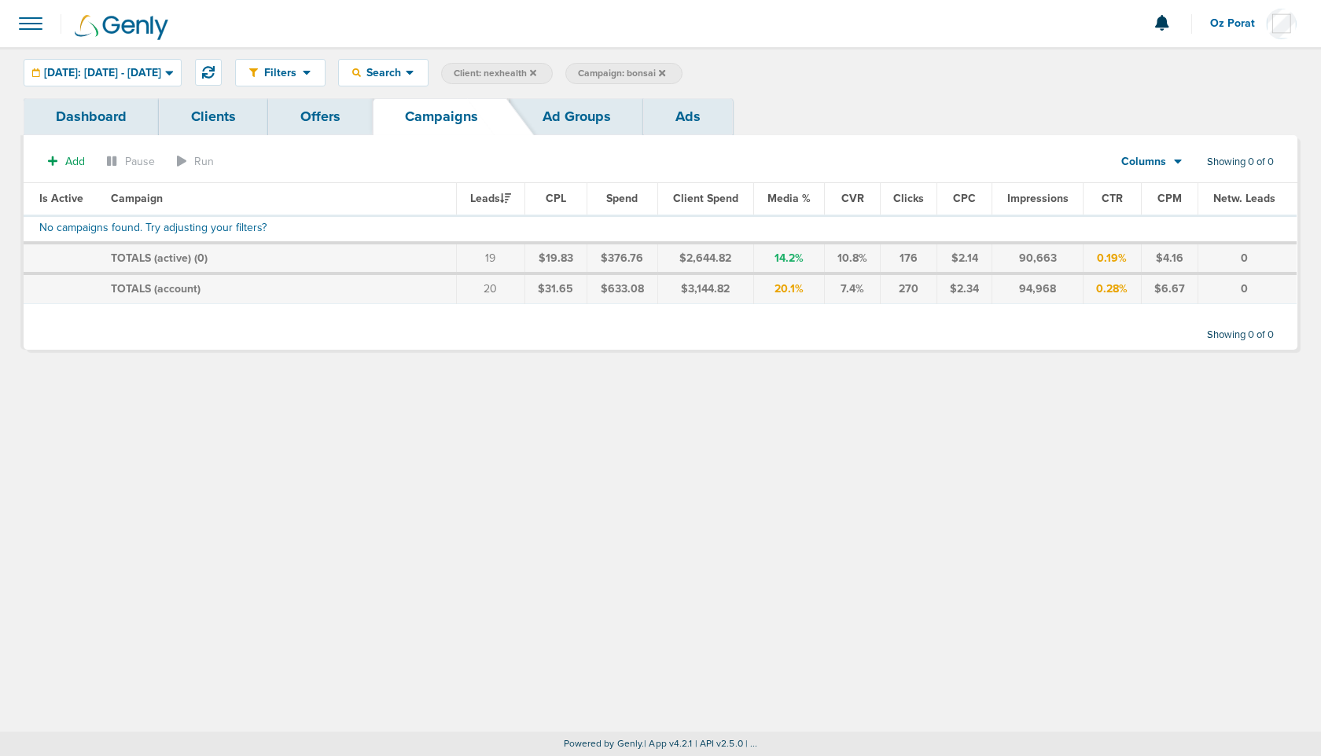
click at [536, 75] on icon at bounding box center [533, 72] width 6 height 6
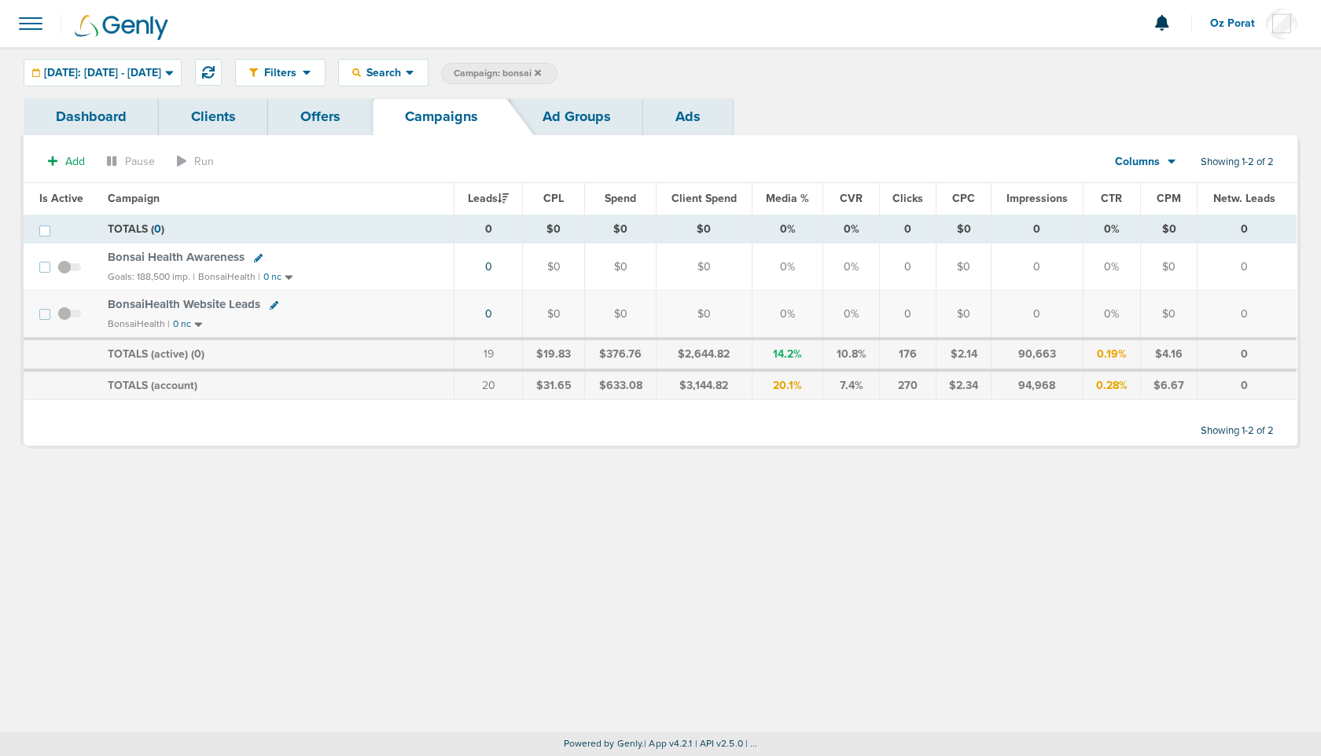
click at [193, 307] on span "BonsaiHealth Website Leads" at bounding box center [184, 304] width 152 height 14
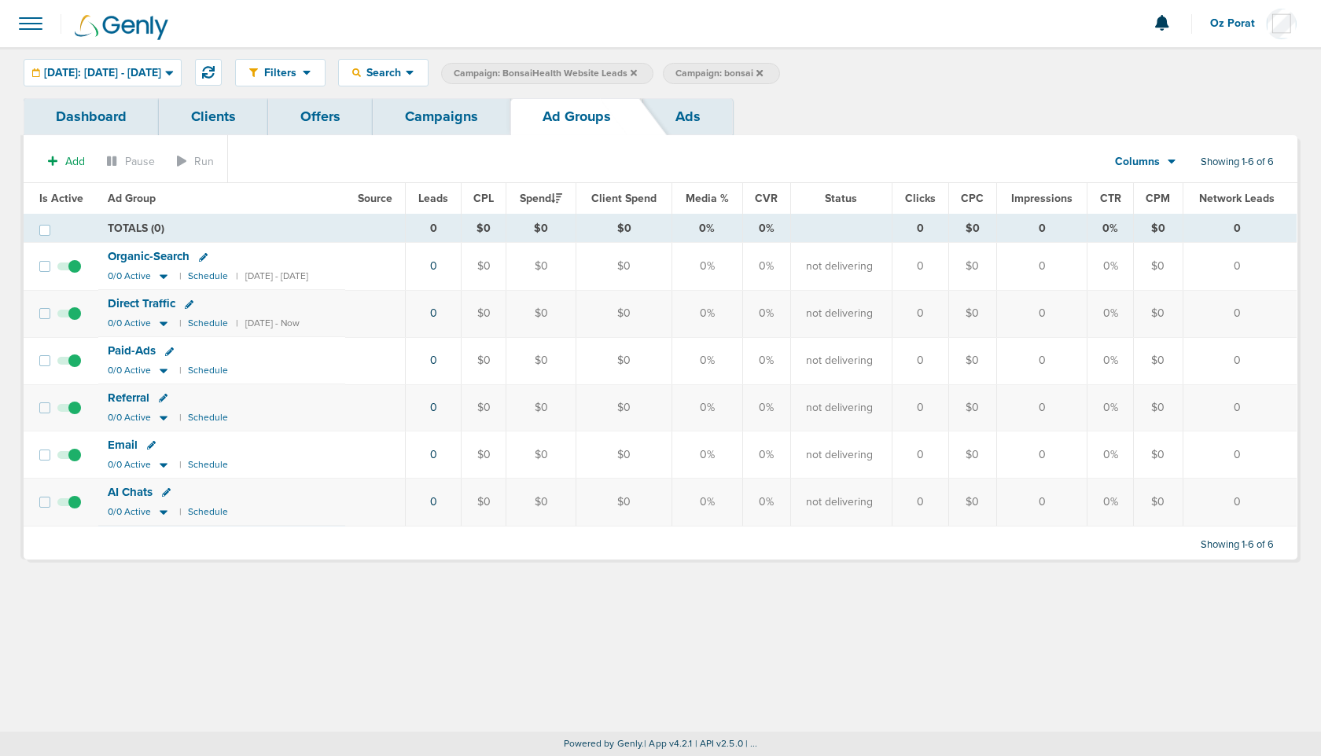
click at [1225, 18] on span "Oz Porat" at bounding box center [1238, 23] width 56 height 11
click at [762, 70] on icon at bounding box center [759, 72] width 6 height 9
click at [637, 71] on icon at bounding box center [633, 72] width 6 height 6
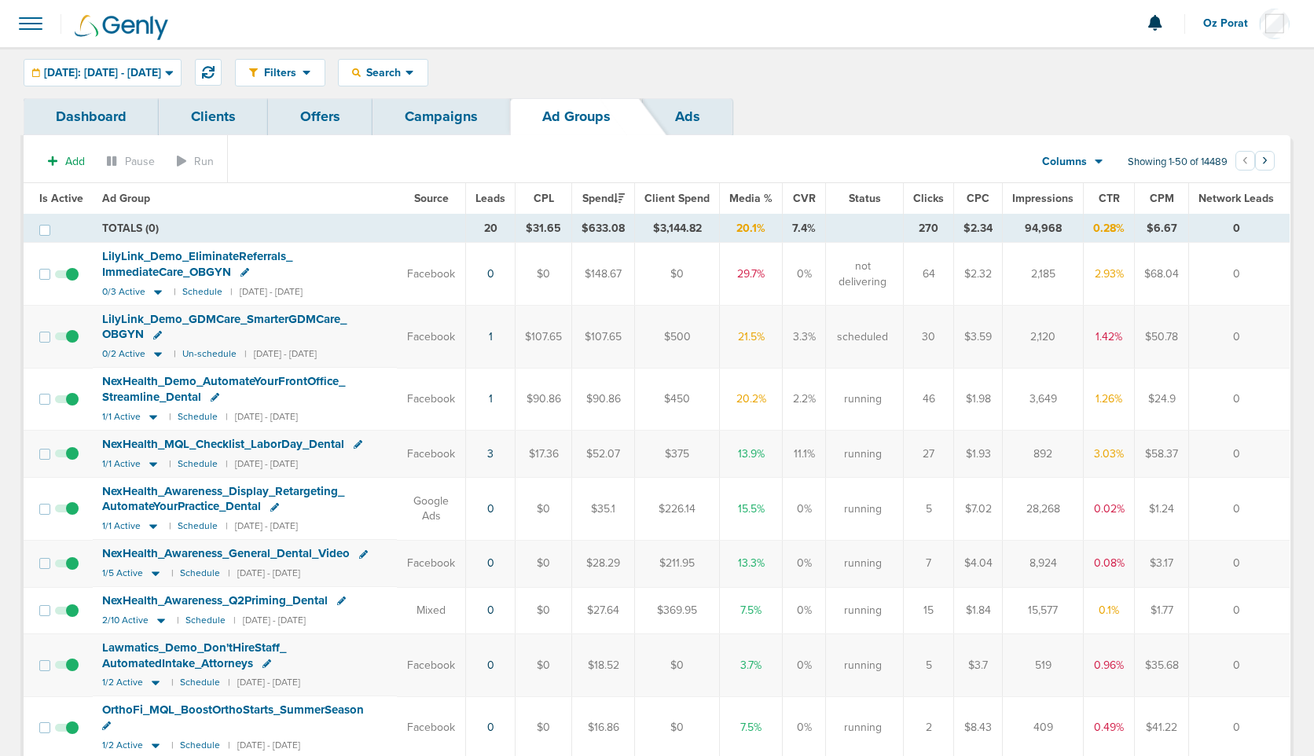
click at [1225, 16] on button "Oz Porat" at bounding box center [1247, 23] width 88 height 47
click at [1200, 64] on link "Sign Out" at bounding box center [1211, 68] width 157 height 20
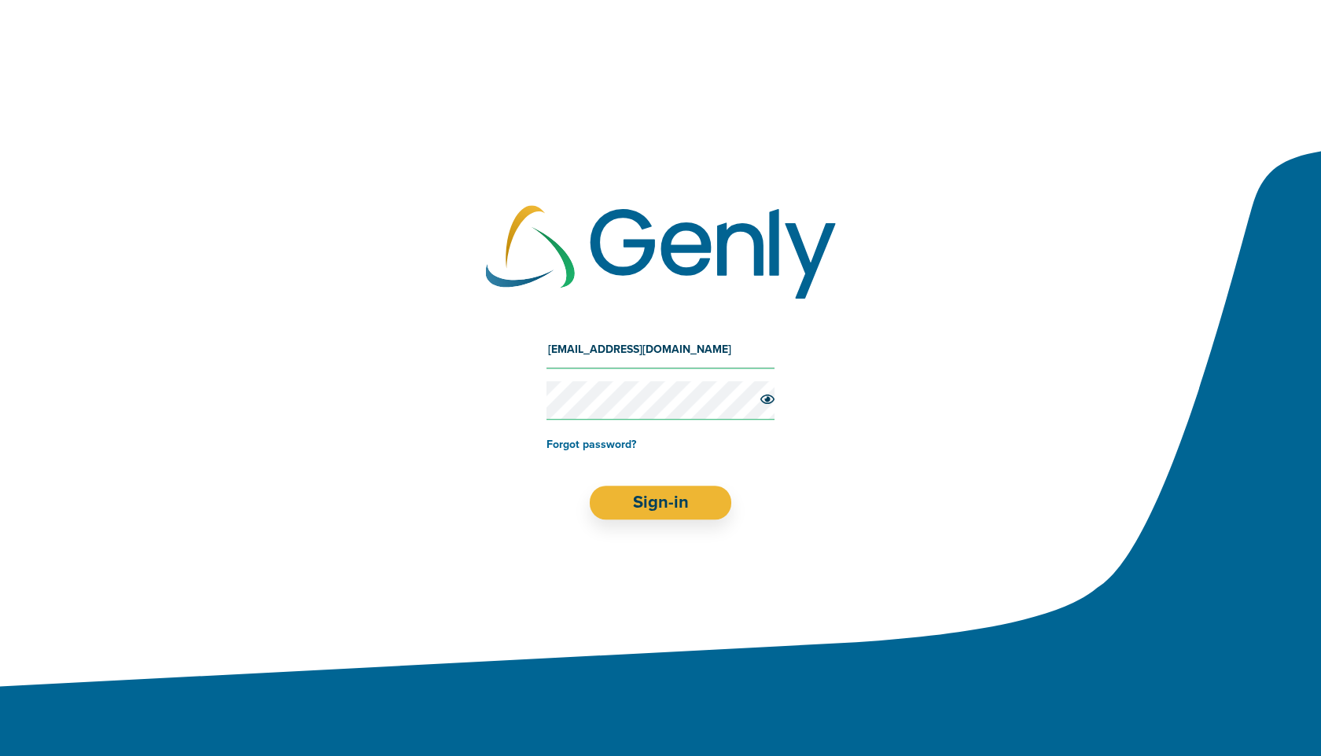
click at [652, 343] on input "[EMAIL_ADDRESS][DOMAIN_NAME]" at bounding box center [660, 350] width 228 height 38
type input "[EMAIL_ADDRESS][DOMAIN_NAME]"
click at [647, 498] on button "Sign-in" at bounding box center [661, 503] width 142 height 34
